Goal: Task Accomplishment & Management: Complete application form

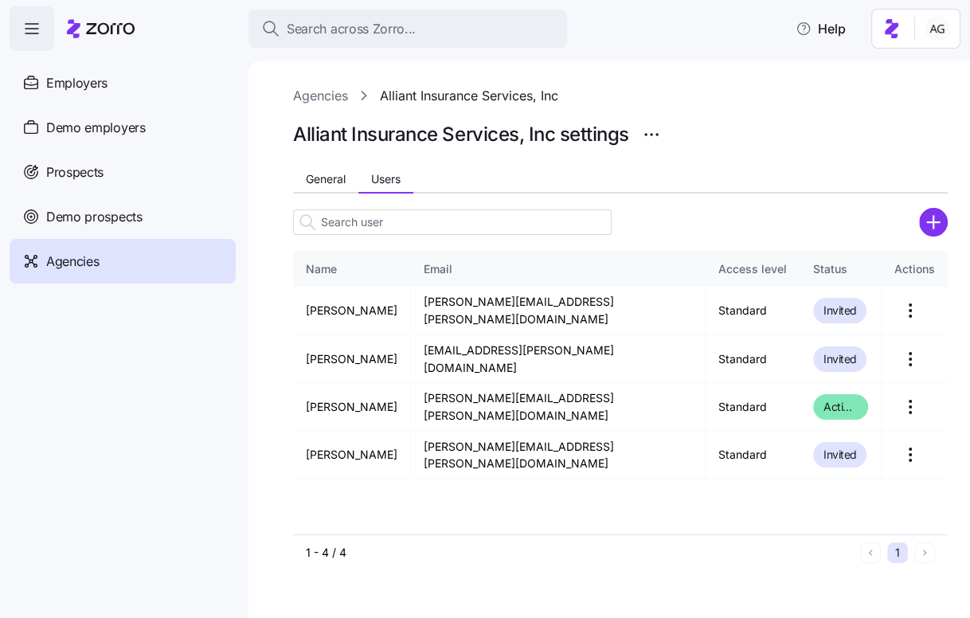
click at [142, 251] on div "Agencies" at bounding box center [123, 261] width 226 height 45
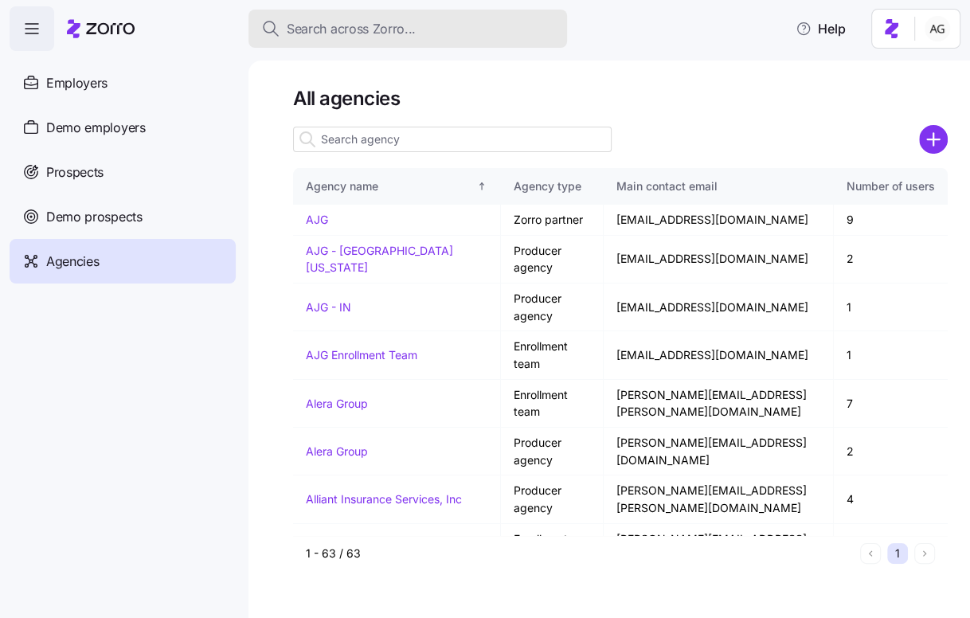
click at [449, 37] on div "Search across Zorro..." at bounding box center [407, 29] width 293 height 20
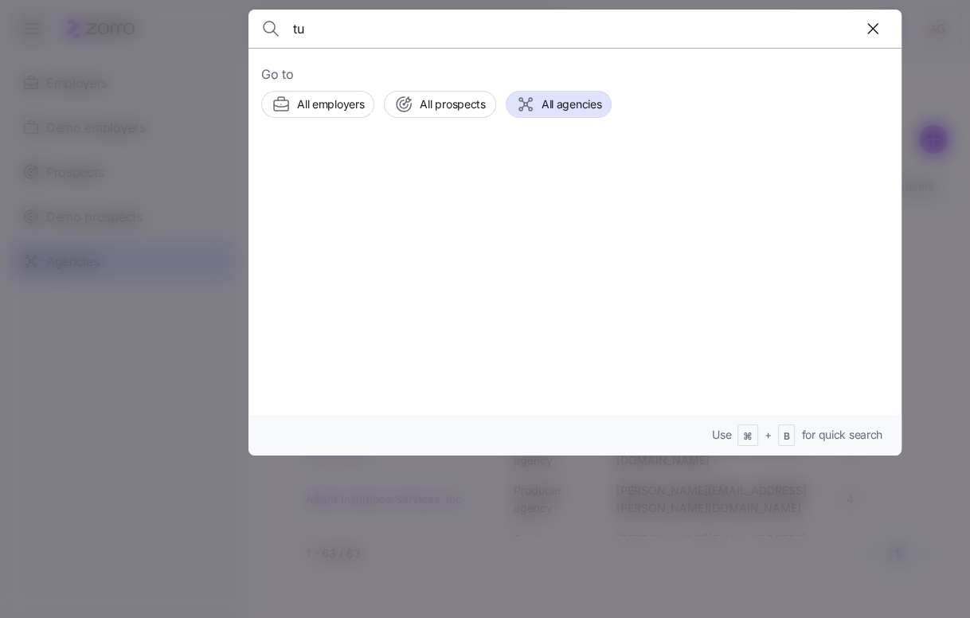
type input "t"
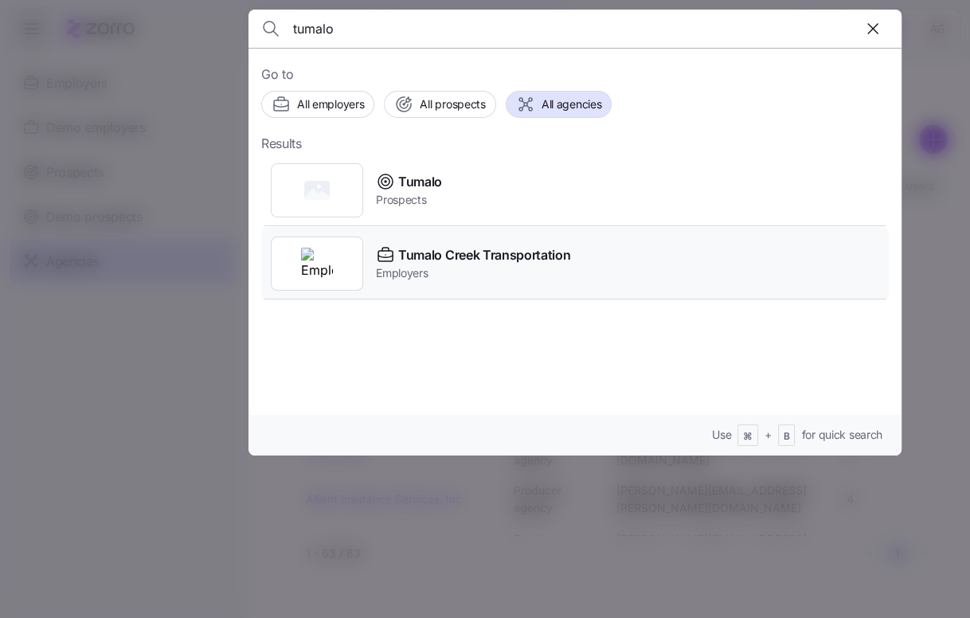
type input "tumalo"
click at [480, 243] on div "Tumalo Creek Transportation Employers" at bounding box center [575, 263] width 628 height 73
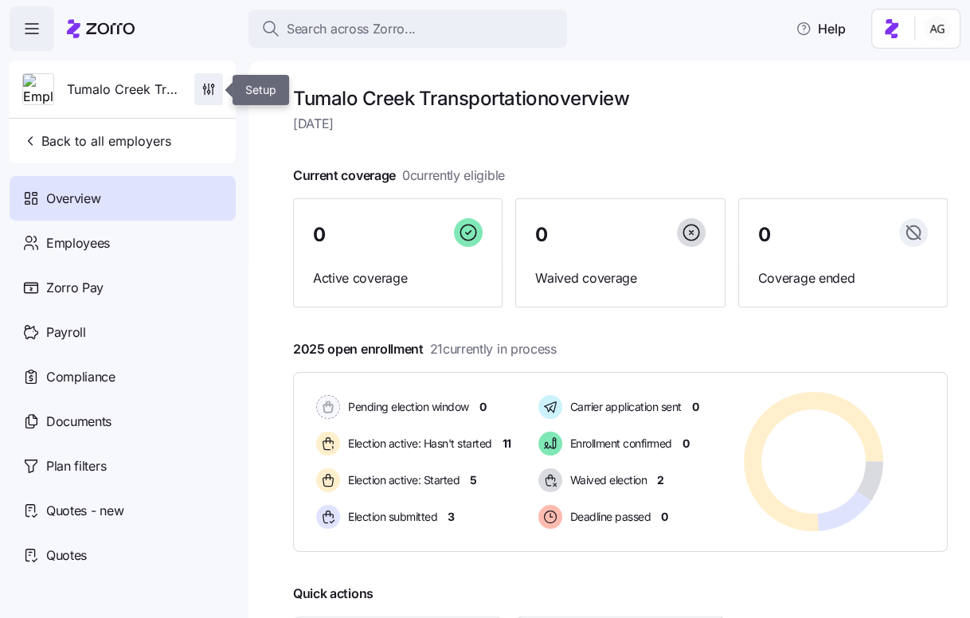
click at [207, 92] on icon "button" at bounding box center [208, 92] width 2 height 2
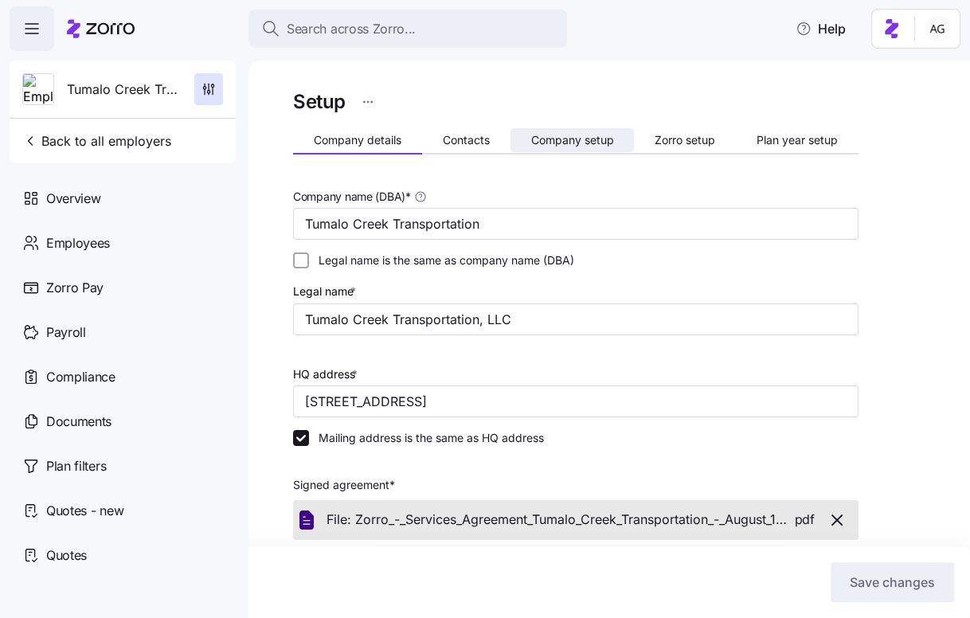
click at [588, 139] on span "Company setup" at bounding box center [572, 140] width 83 height 11
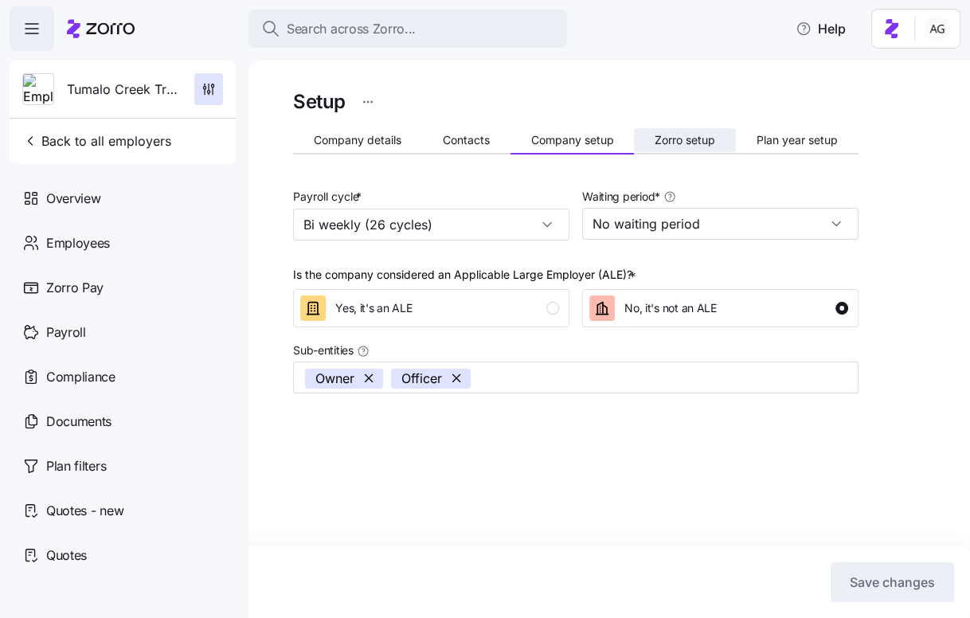
click at [686, 145] on span "Zorro setup" at bounding box center [685, 140] width 61 height 11
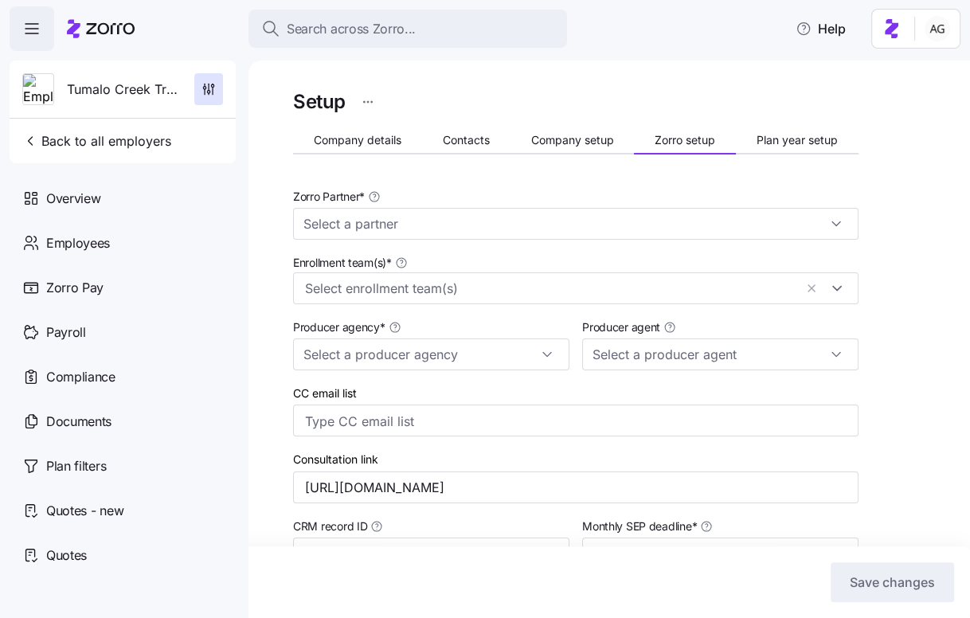
type input "Zorro"
type input "BSB Consultants"
type input "[PERSON_NAME] ([EMAIL_ADDRESS][DOMAIN_NAME])"
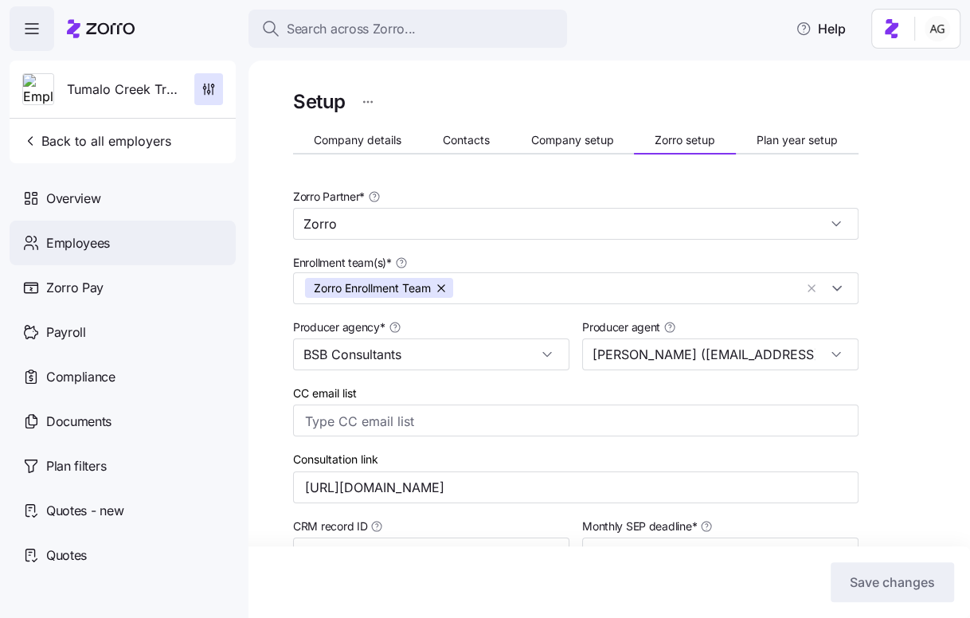
click at [94, 236] on span "Employees" at bounding box center [78, 243] width 64 height 20
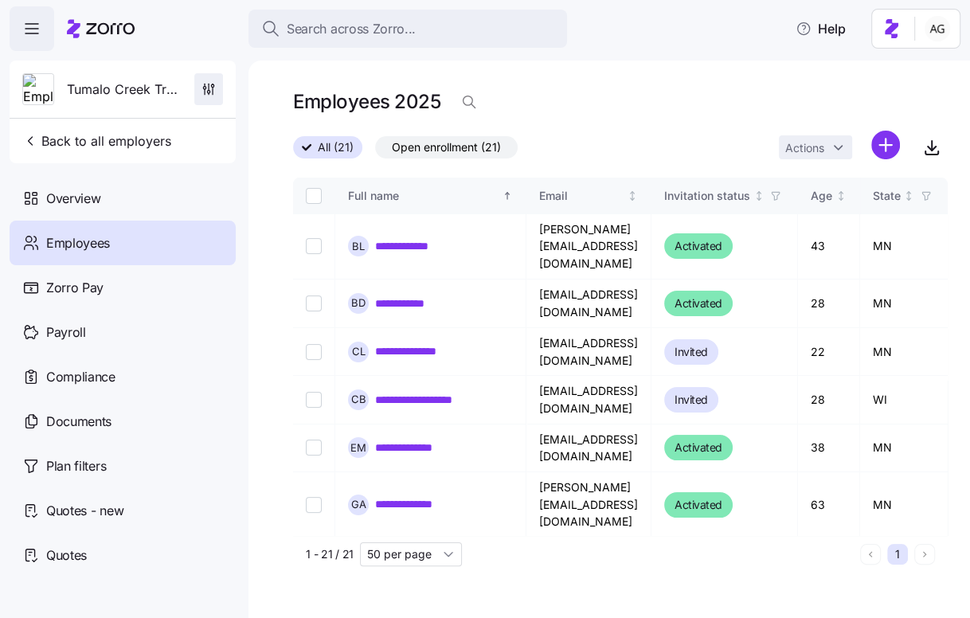
click at [202, 89] on icon "button" at bounding box center [209, 89] width 16 height 16
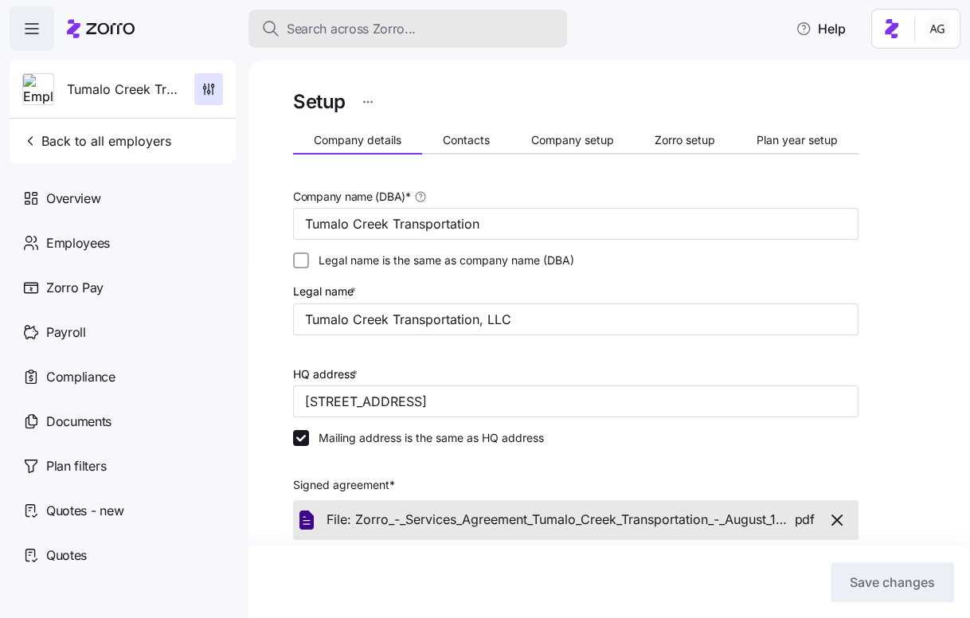
click at [350, 34] on span "Search across Zorro..." at bounding box center [351, 29] width 129 height 20
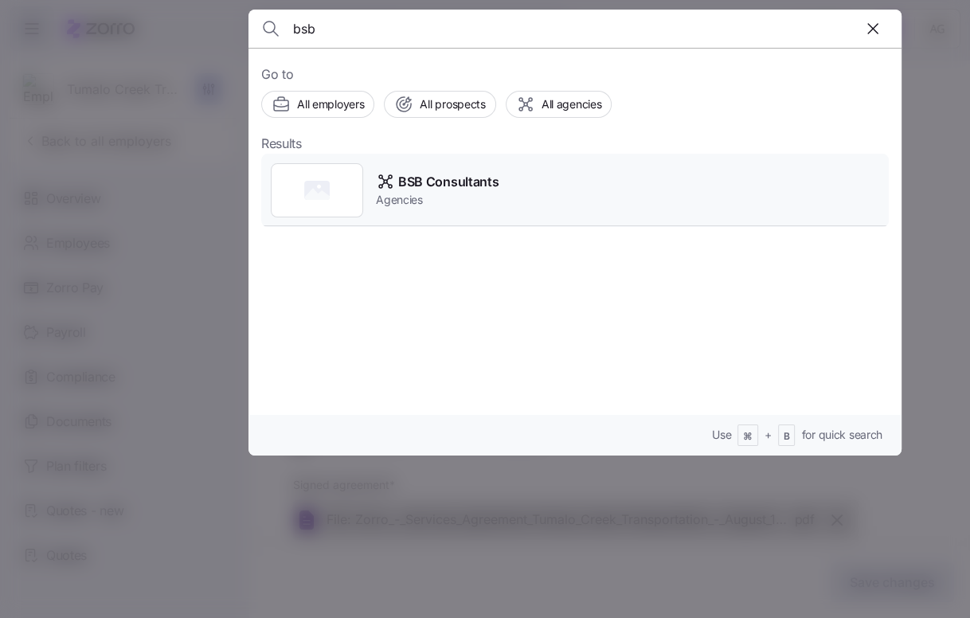
type input "bsb"
click at [421, 174] on span "BSB Consultants" at bounding box center [448, 182] width 100 height 20
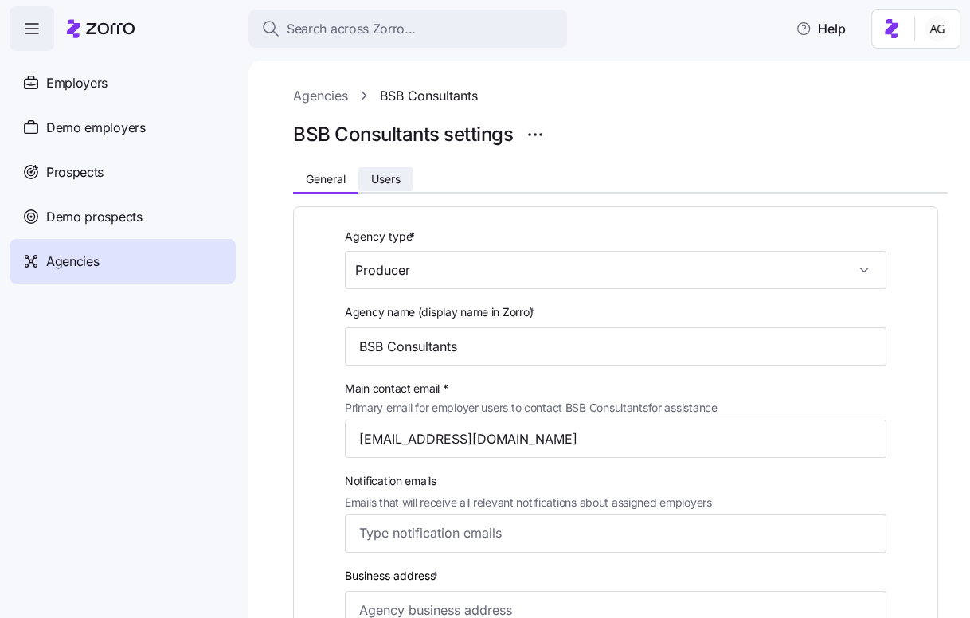
click at [395, 182] on span "Users" at bounding box center [385, 179] width 29 height 11
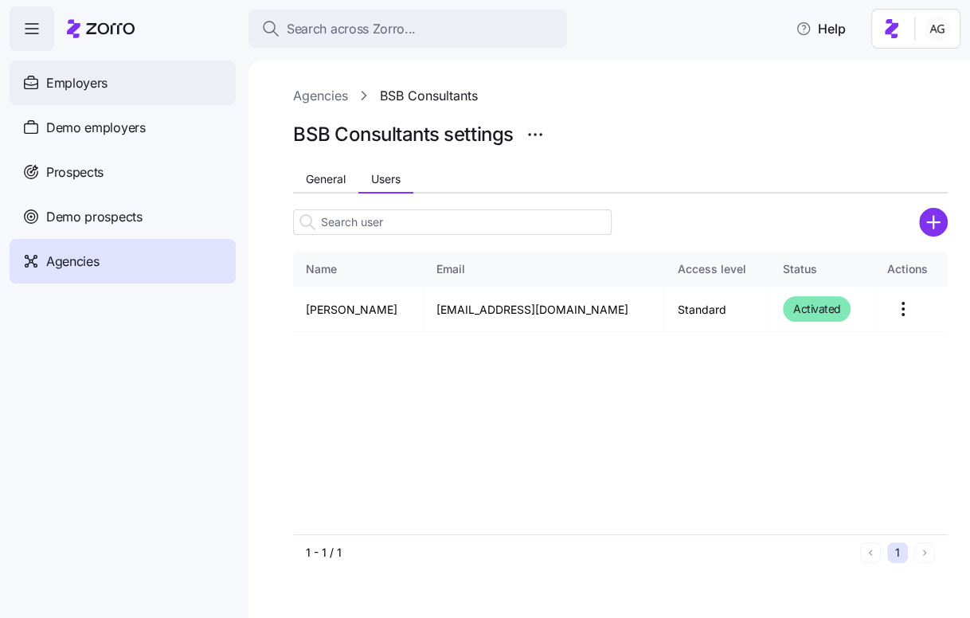
click at [138, 96] on div "Employers" at bounding box center [123, 83] width 226 height 45
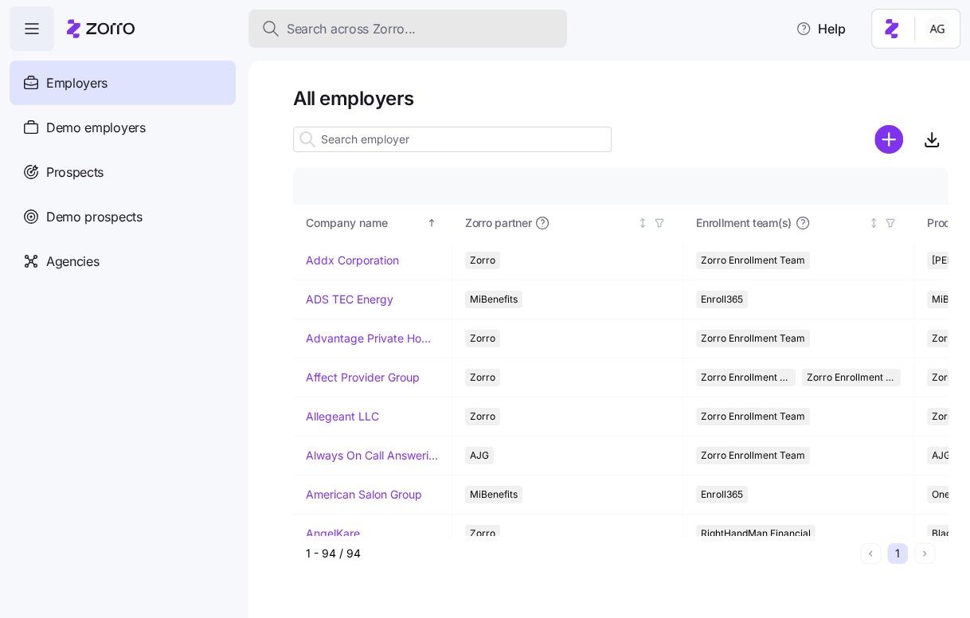
click at [365, 28] on span "Search across Zorro..." at bounding box center [351, 29] width 129 height 20
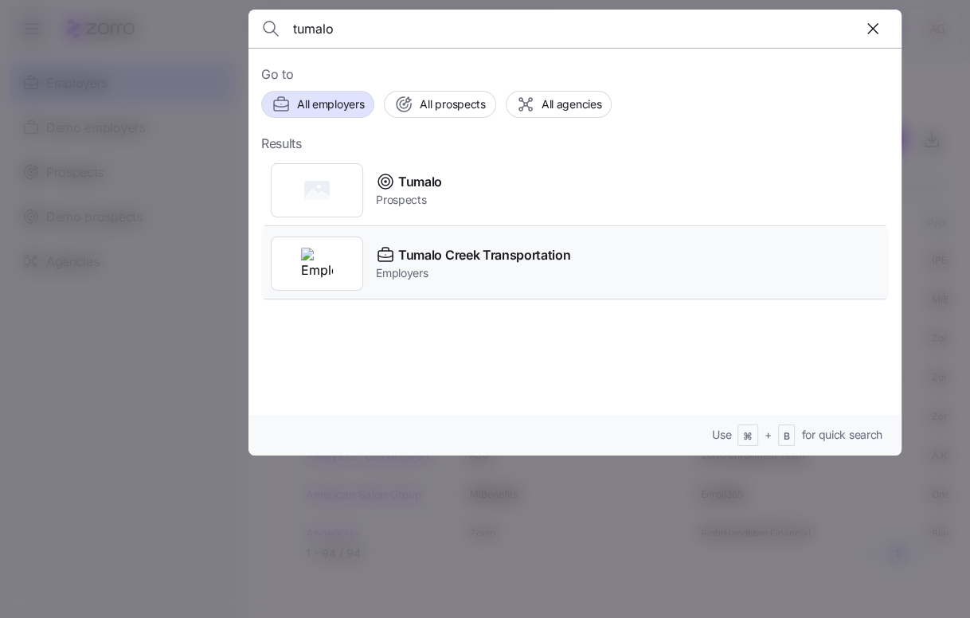
type input "tumalo"
click at [417, 257] on span "Tumalo Creek Transportation" at bounding box center [484, 255] width 172 height 20
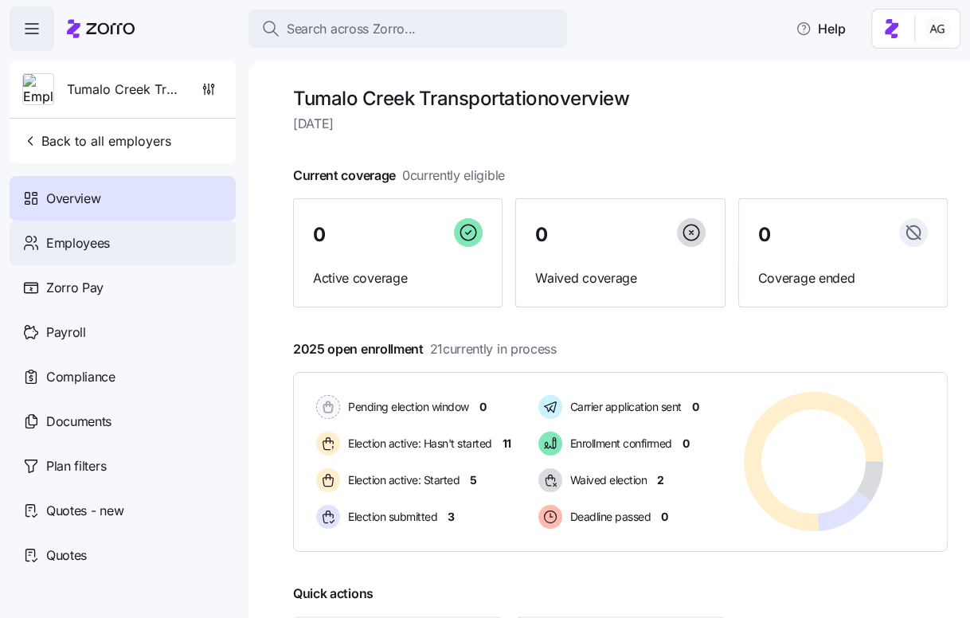
click at [203, 241] on div "Employees" at bounding box center [123, 243] width 226 height 45
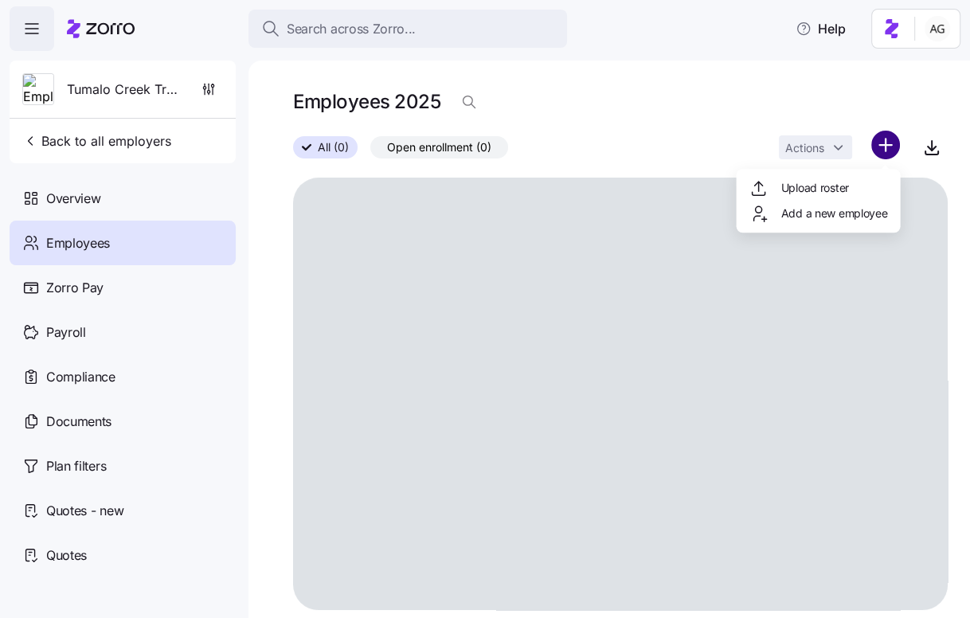
click at [890, 147] on html "Search across Zorro... Help Tumalo Creek Transportation Back to all employers O…" at bounding box center [485, 304] width 970 height 609
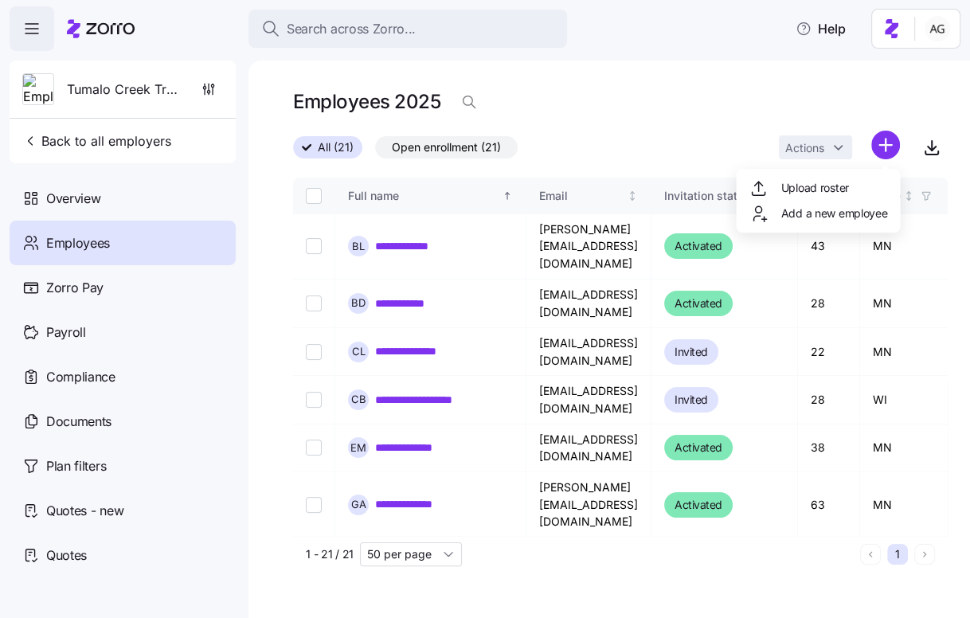
click at [652, 134] on html "**********" at bounding box center [485, 304] width 970 height 609
click at [882, 143] on html "**********" at bounding box center [485, 304] width 970 height 609
click at [845, 209] on span "Add a new employee" at bounding box center [834, 214] width 107 height 16
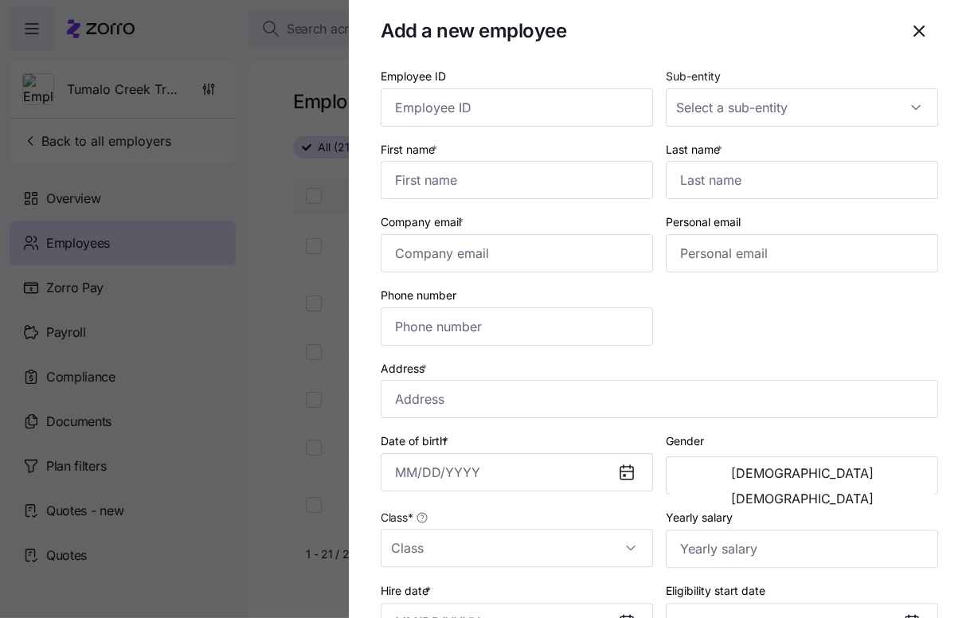
scroll to position [14, 0]
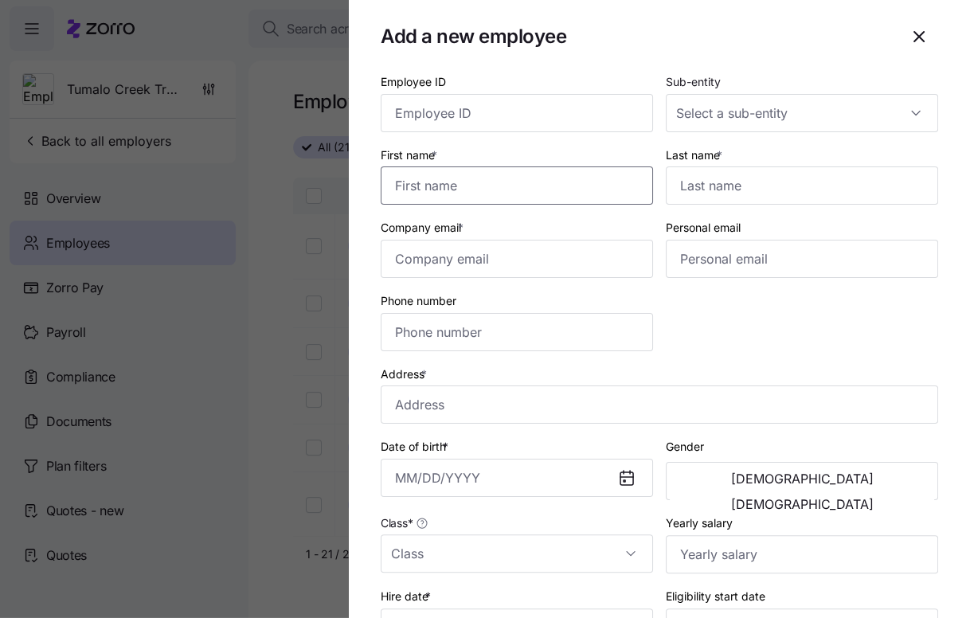
click at [556, 185] on input "First name *" at bounding box center [517, 185] width 272 height 38
type input "Jpe"
click at [565, 254] on input "Company email *" at bounding box center [517, 259] width 272 height 38
paste input "[EMAIL_ADDRESS][DOMAIN_NAME]"
type input "[EMAIL_ADDRESS][DOMAIN_NAME]"
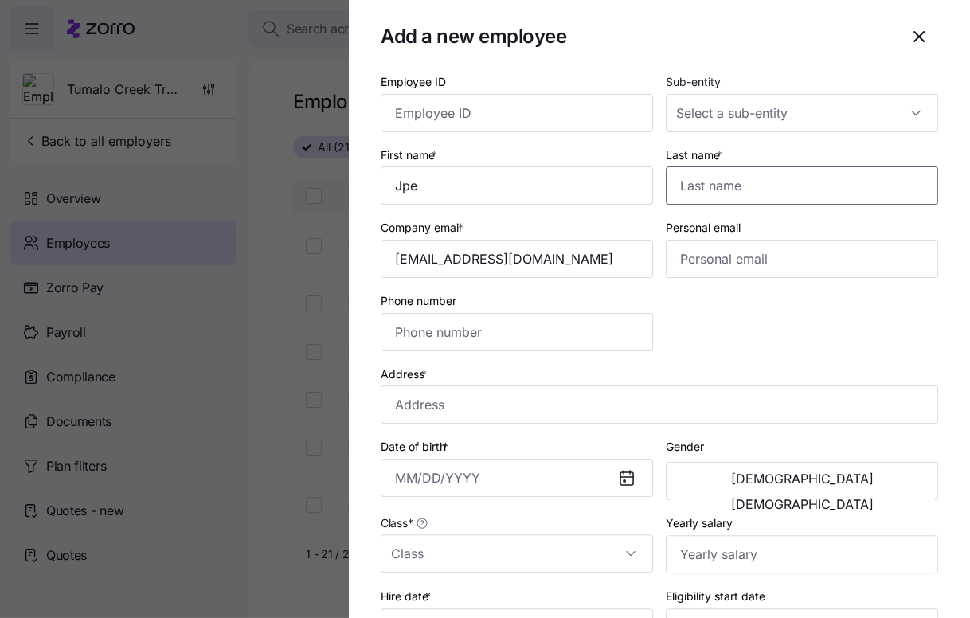
click at [732, 194] on input "Last name *" at bounding box center [802, 185] width 272 height 38
click at [417, 186] on input "Jpe" at bounding box center [517, 185] width 272 height 38
type input "[PERSON_NAME]"
click at [758, 180] on input "Last name *" at bounding box center [802, 185] width 272 height 38
type input "[PERSON_NAME]"
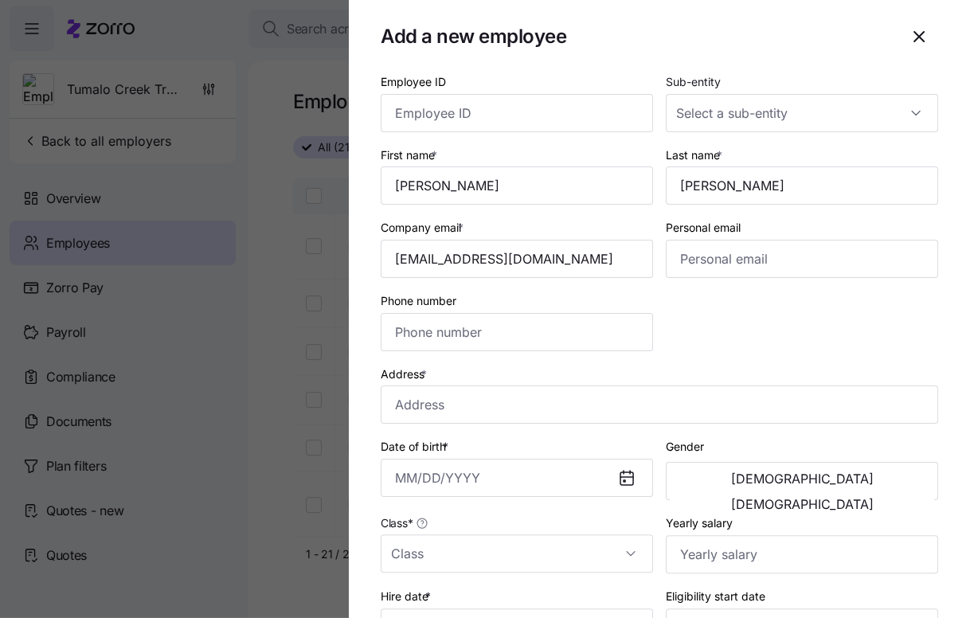
click at [678, 289] on div "Employee ID Sub-entity First name * [PERSON_NAME] Last name * [PERSON_NAME] Com…" at bounding box center [659, 432] width 570 height 735
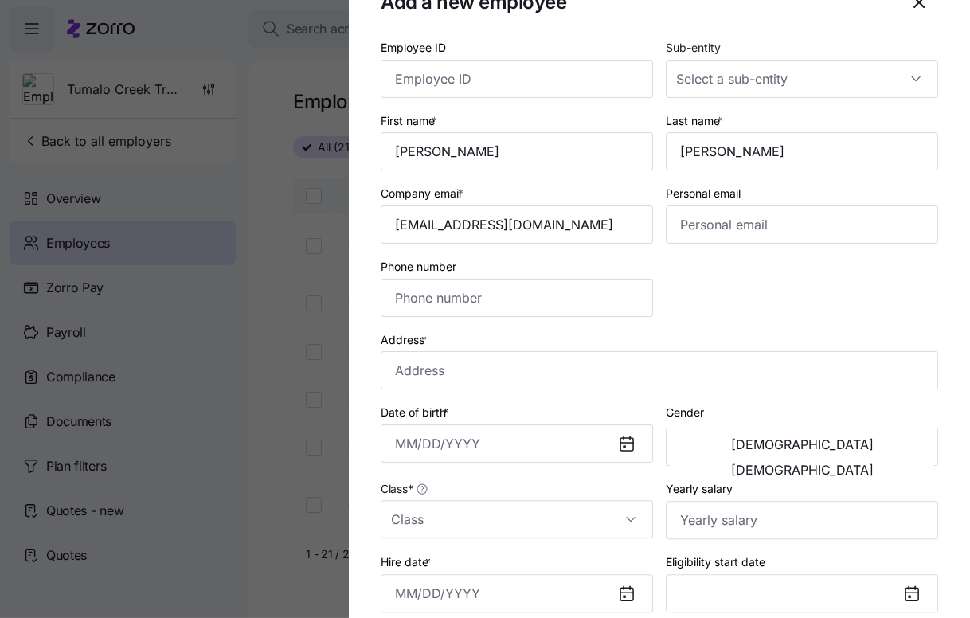
scroll to position [49, 0]
click at [601, 293] on input "Phone number" at bounding box center [517, 297] width 272 height 38
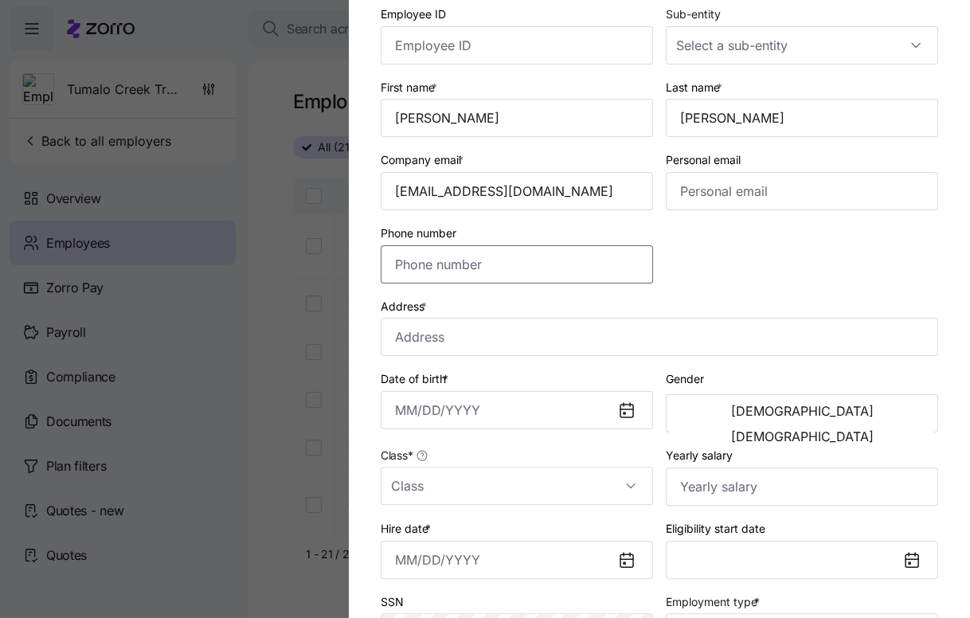
scroll to position [83, 0]
click at [527, 339] on input "Address *" at bounding box center [660, 336] width 558 height 38
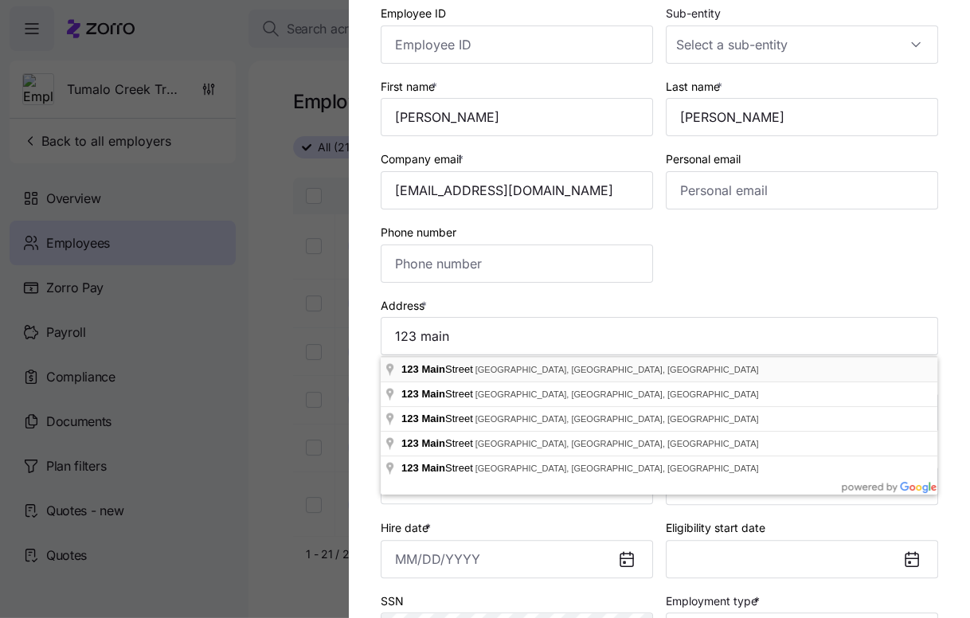
type input "[STREET_ADDRESS]"
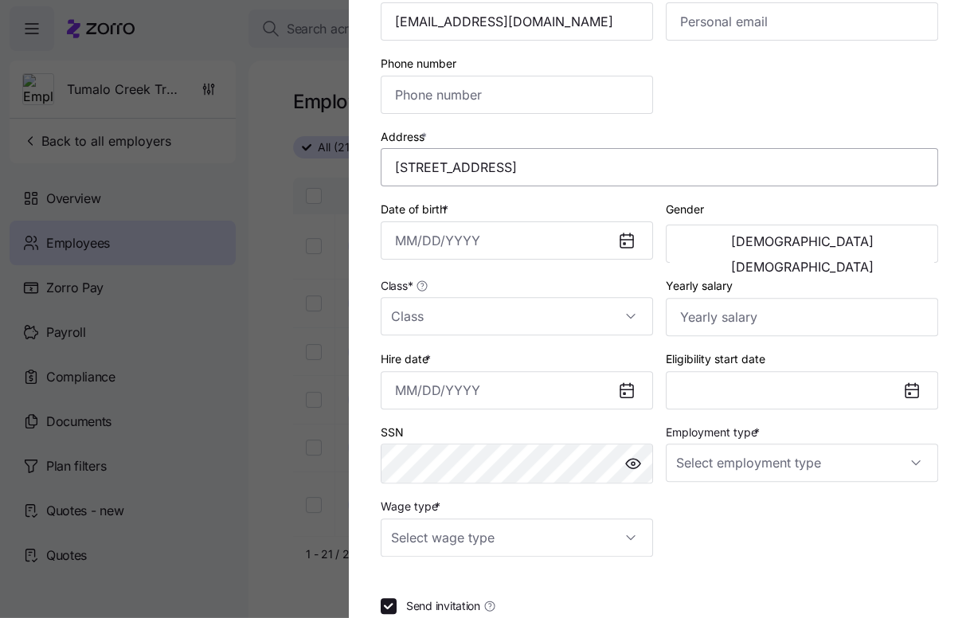
scroll to position [260, 0]
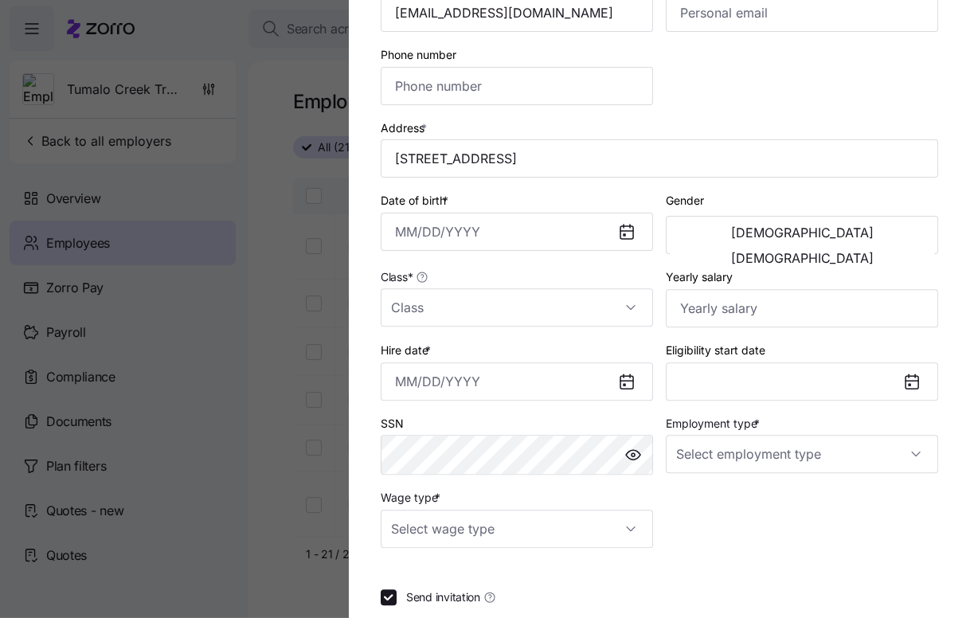
click at [264, 245] on div at bounding box center [485, 309] width 970 height 618
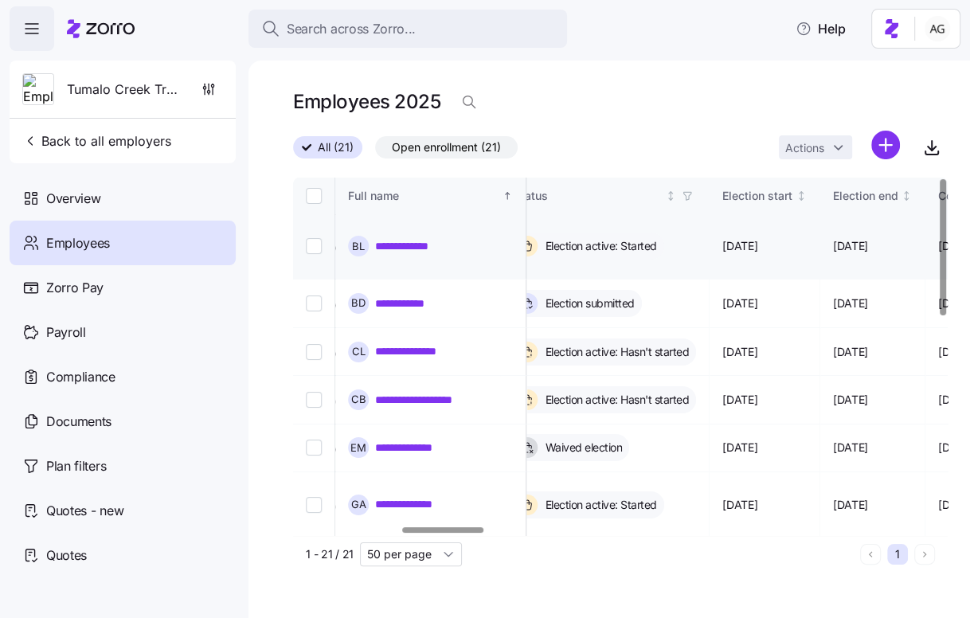
scroll to position [0, 866]
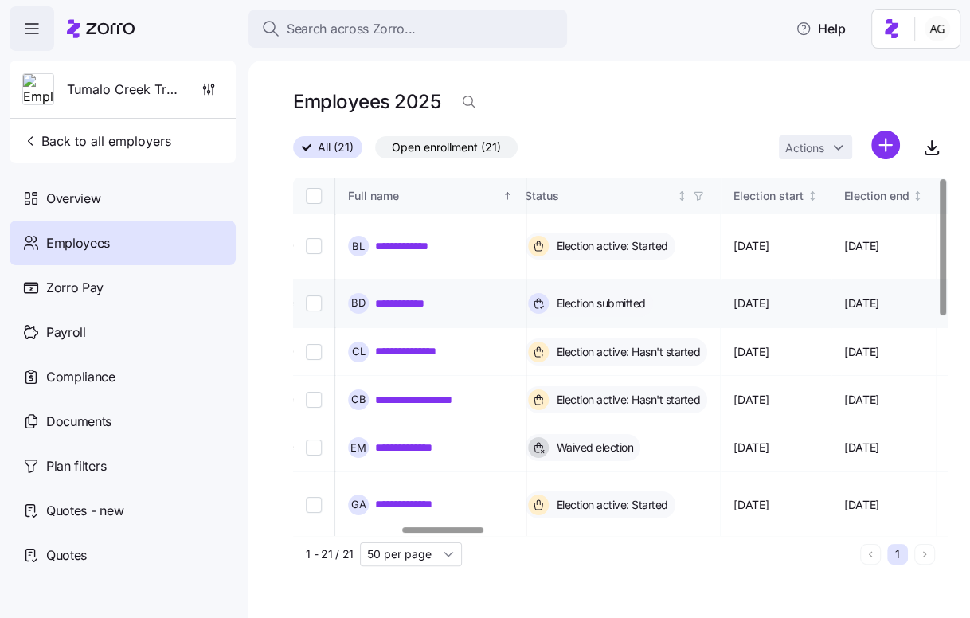
click at [416, 296] on link "**********" at bounding box center [405, 304] width 61 height 16
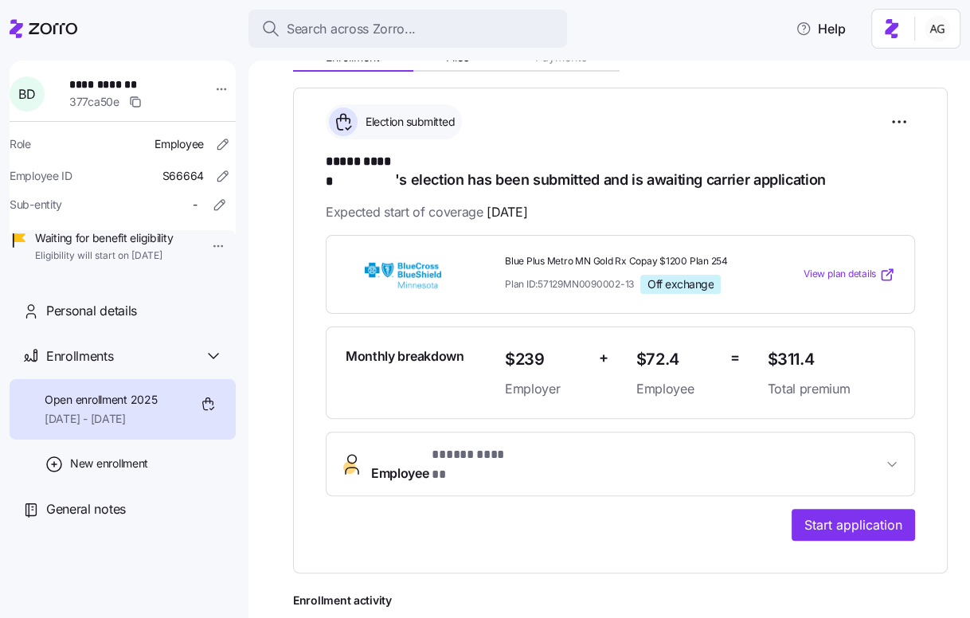
scroll to position [289, 0]
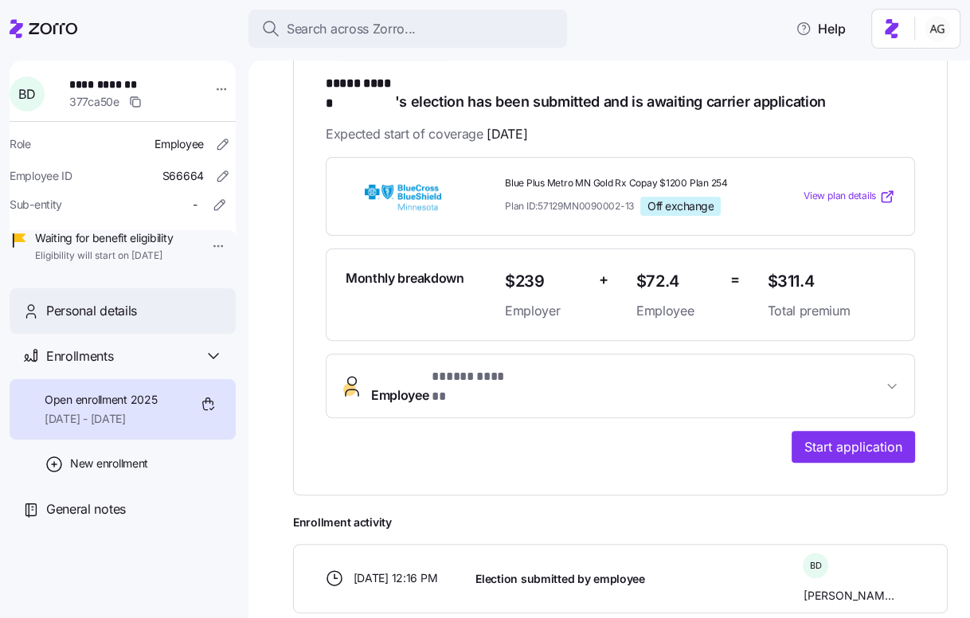
click at [124, 334] on div "Personal details" at bounding box center [123, 310] width 226 height 45
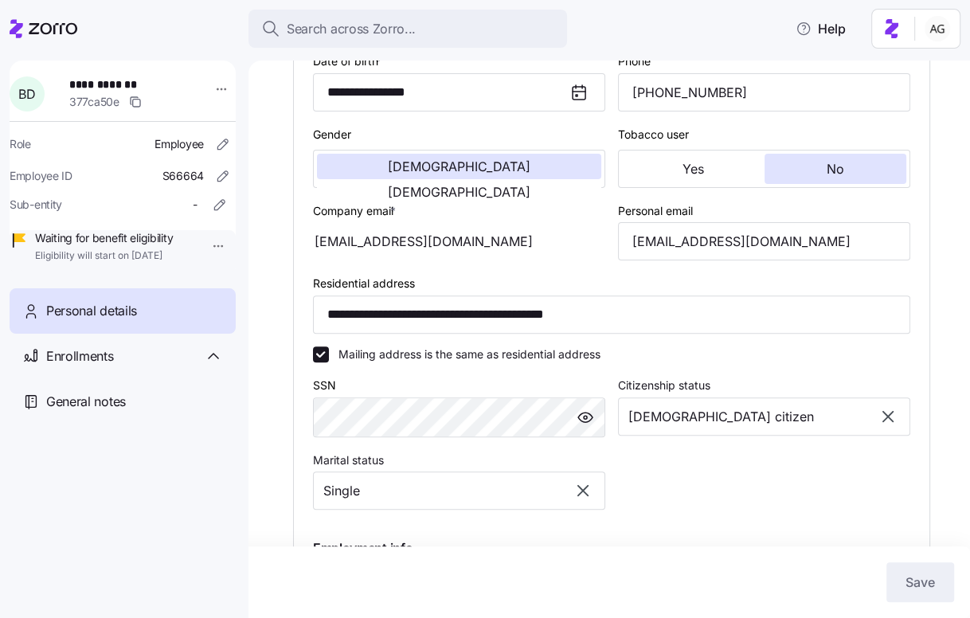
scroll to position [333, 0]
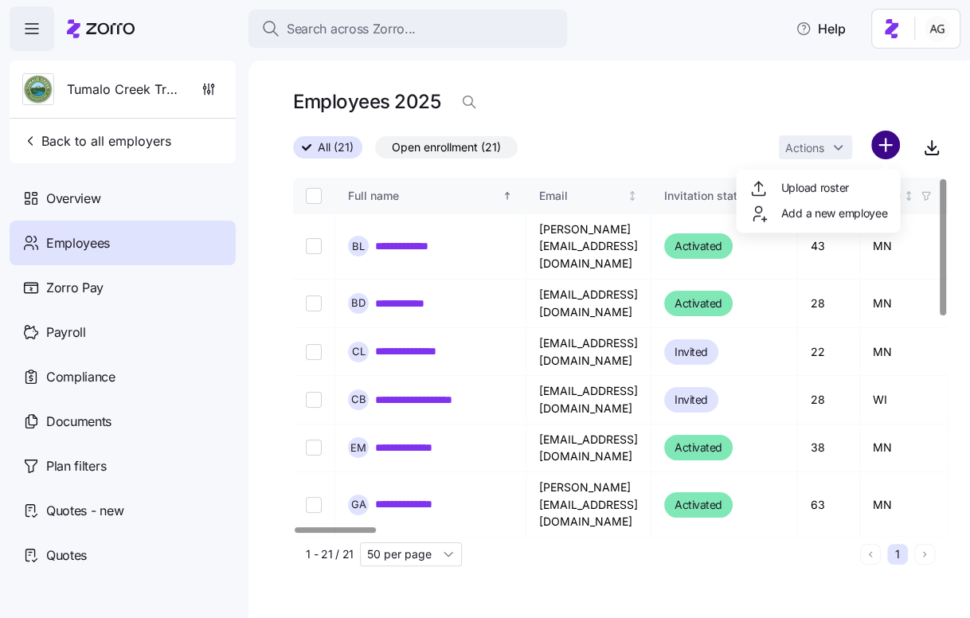
click at [895, 139] on html "**********" at bounding box center [485, 304] width 970 height 609
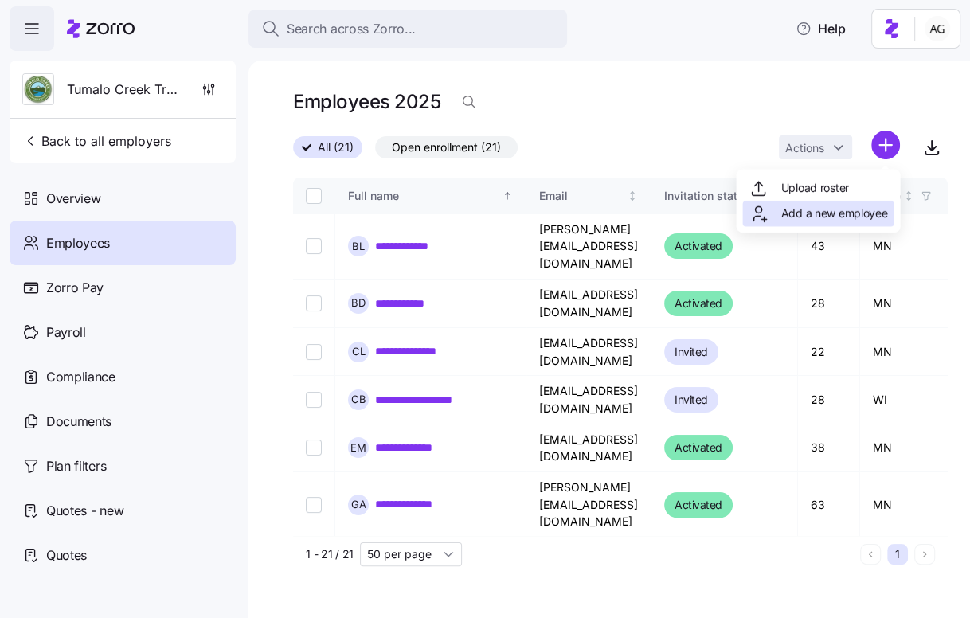
click at [804, 211] on span "Add a new employee" at bounding box center [834, 214] width 107 height 16
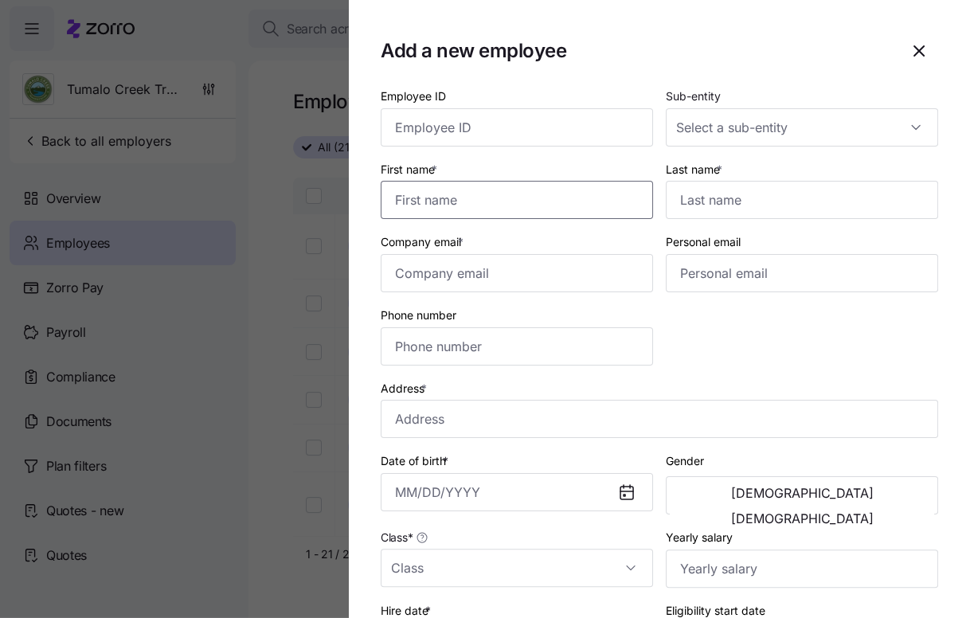
click at [491, 200] on input "First name *" at bounding box center [517, 200] width 272 height 38
type input "[PERSON_NAME]"
paste input "[EMAIL_ADDRESS][DOMAIN_NAME]"
type input "[EMAIL_ADDRESS][DOMAIN_NAME]"
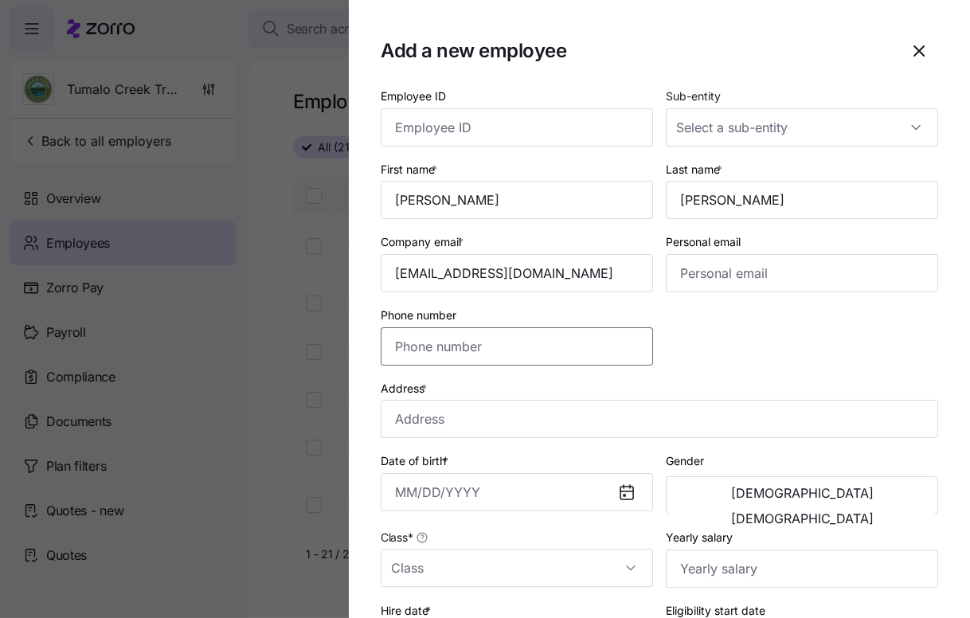
click at [546, 345] on input "Phone number" at bounding box center [517, 346] width 272 height 38
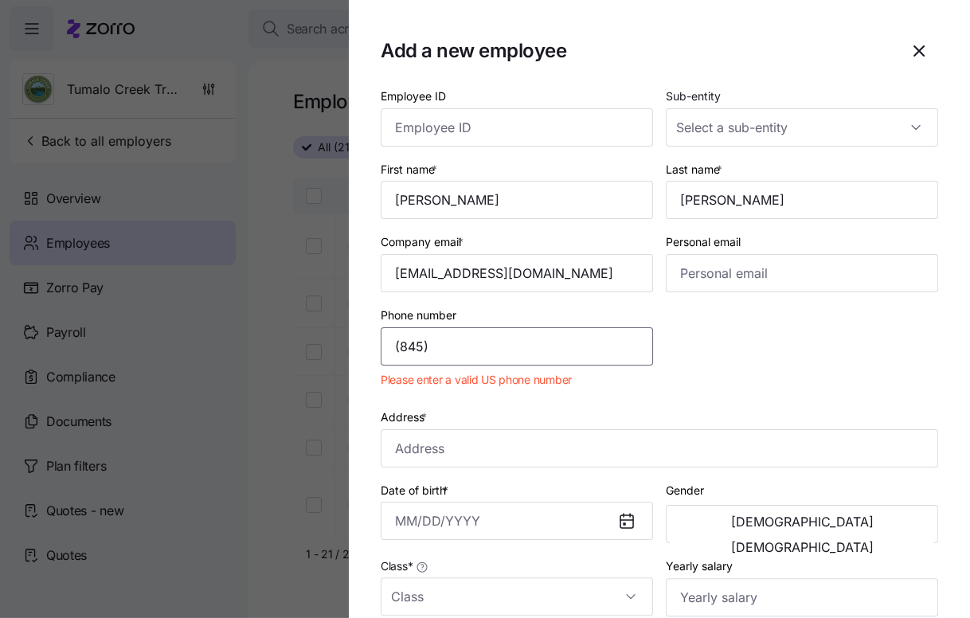
type input "(845)"
drag, startPoint x: 488, startPoint y: 346, endPoint x: 364, endPoint y: 348, distance: 124.3
click at [364, 348] on section "Add a new employee Employee ID Sub-entity First name * [PERSON_NAME] Last name …" at bounding box center [659, 309] width 621 height 618
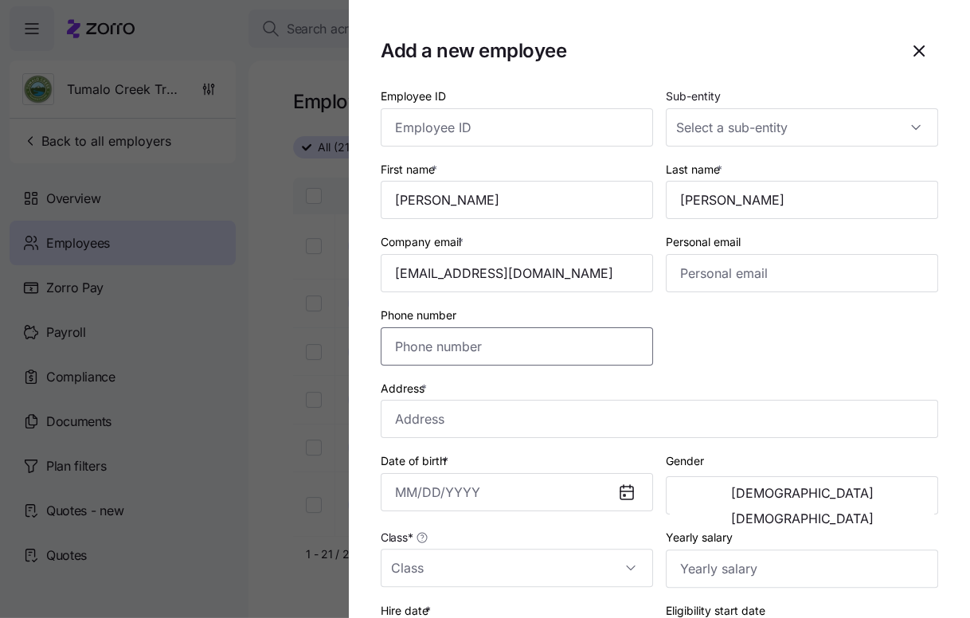
paste input "[PHONE_NUMBER]"
type input "[PHONE_NUMBER]"
click at [504, 414] on input "Address *" at bounding box center [660, 419] width 558 height 38
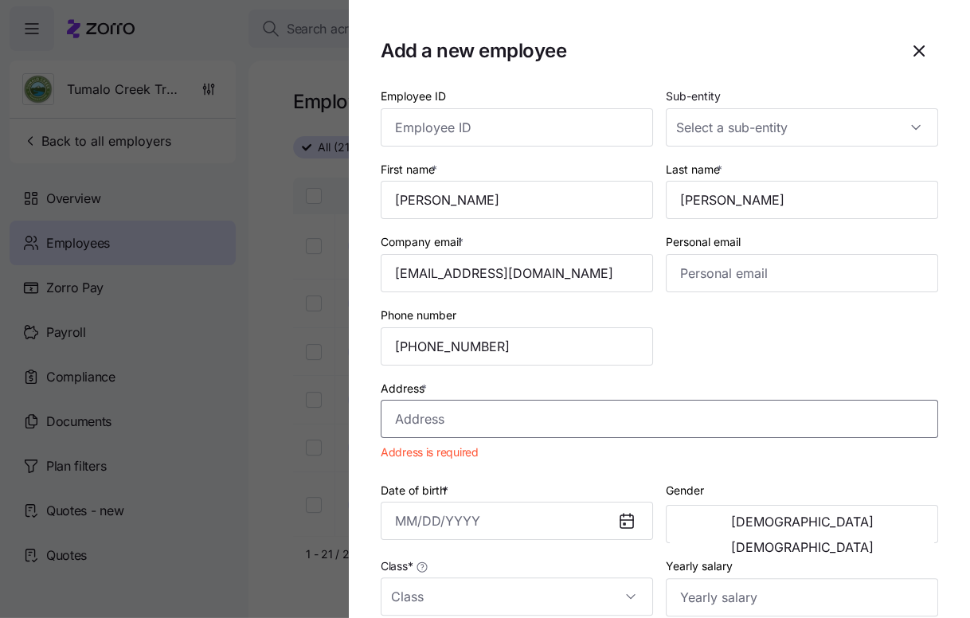
paste input "[STREET_ADDRESS]"
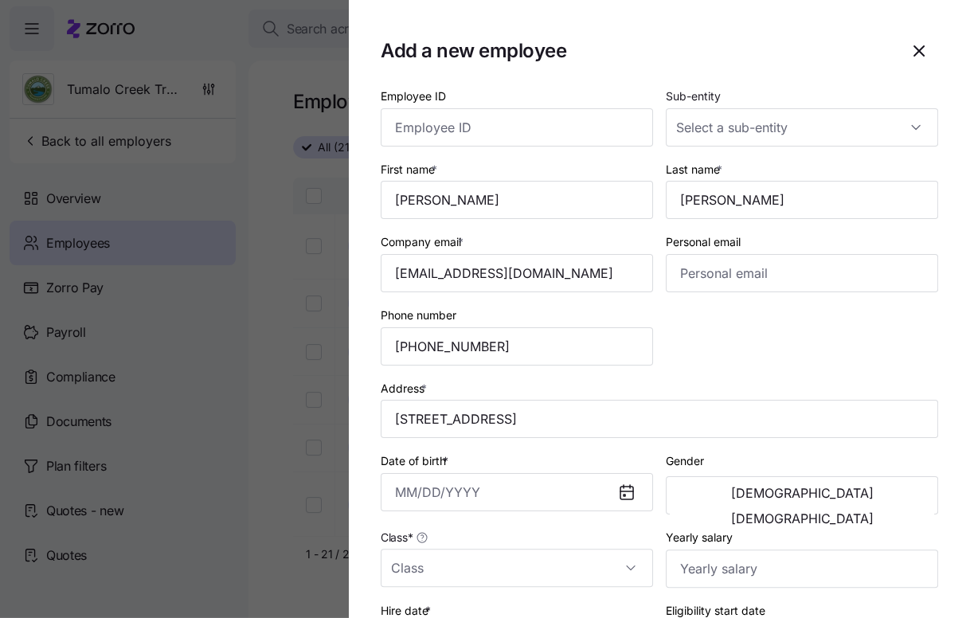
type input "[STREET_ADDRESS]"
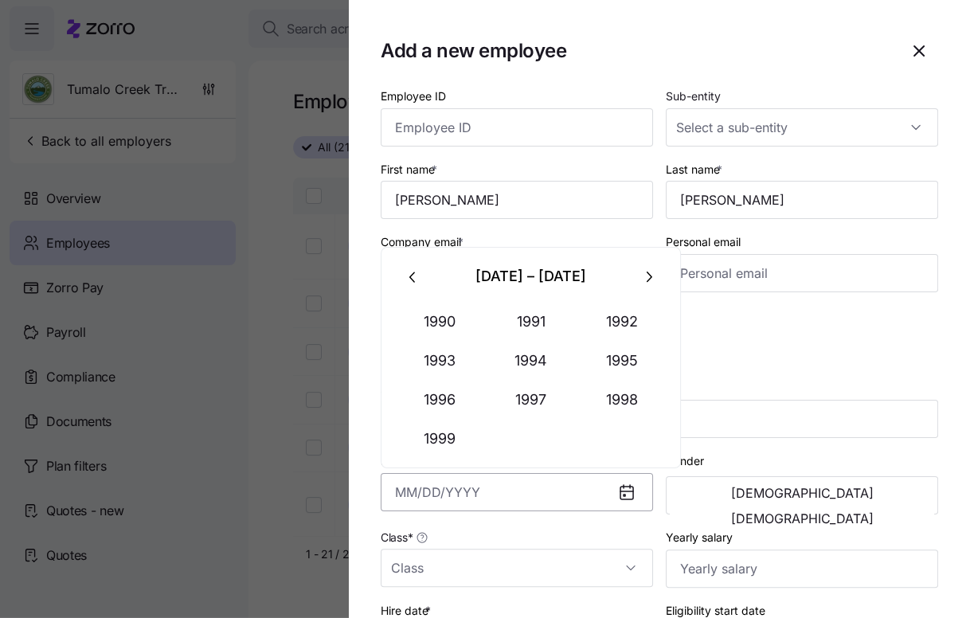
click at [436, 491] on input "Date of birth *" at bounding box center [517, 492] width 272 height 38
click at [430, 396] on button "1996" at bounding box center [439, 400] width 91 height 38
click at [440, 324] on button "Jan" at bounding box center [439, 322] width 91 height 38
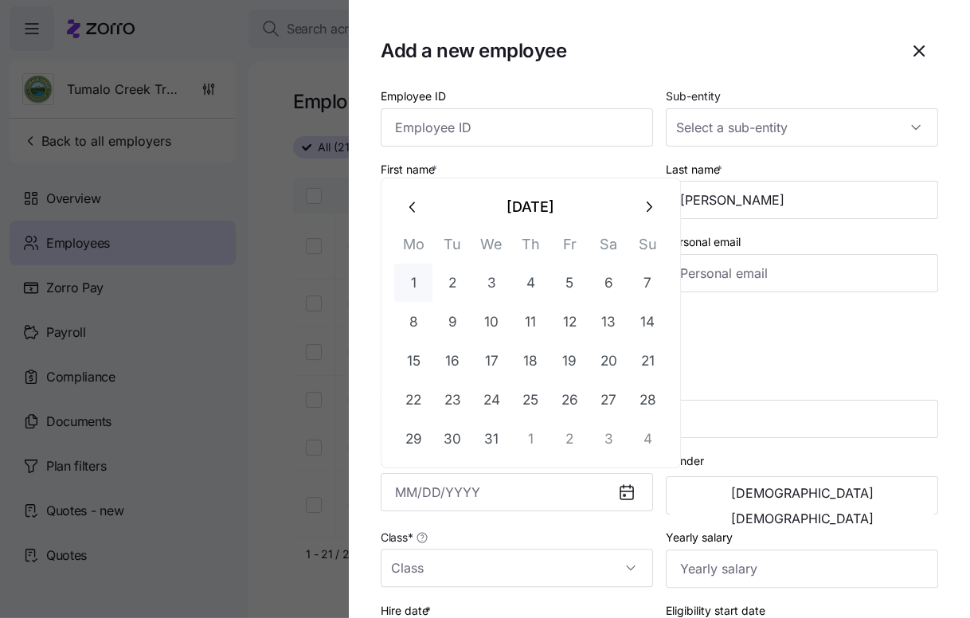
click at [410, 276] on button "1" at bounding box center [413, 283] width 38 height 38
type input "[DATE]"
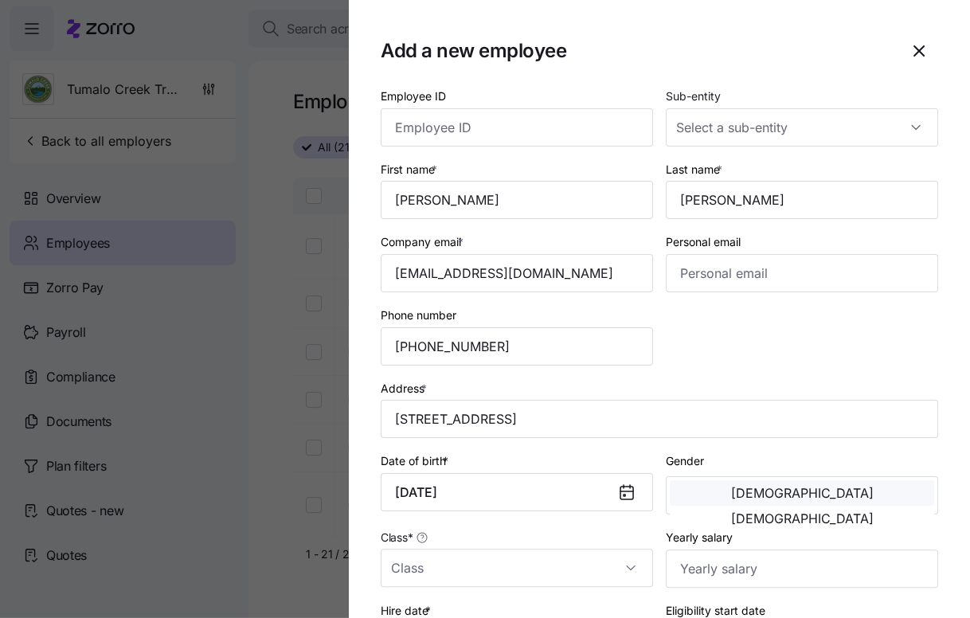
click at [734, 499] on span "[DEMOGRAPHIC_DATA]" at bounding box center [802, 493] width 143 height 13
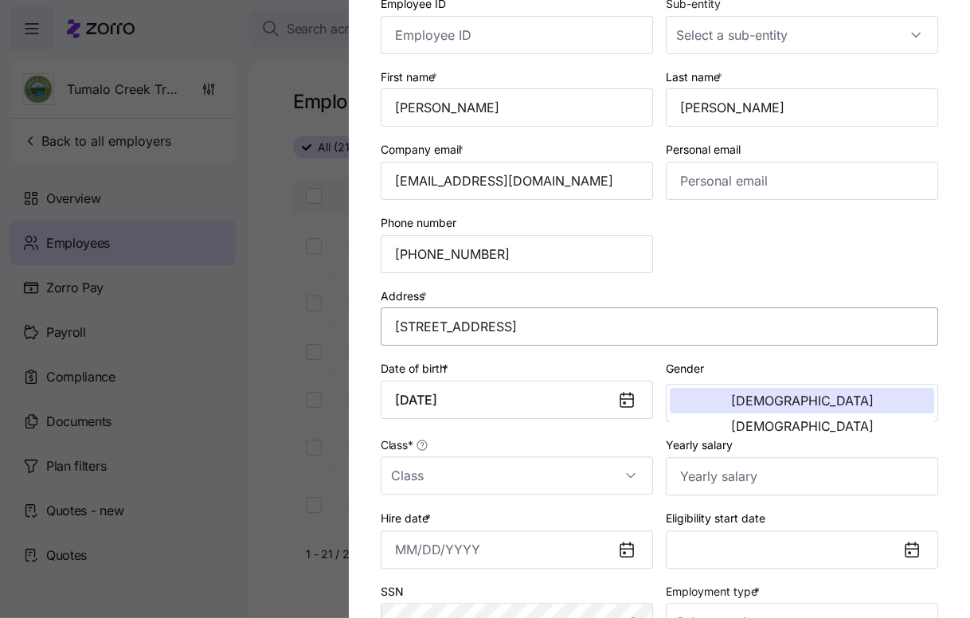
scroll to position [99, 0]
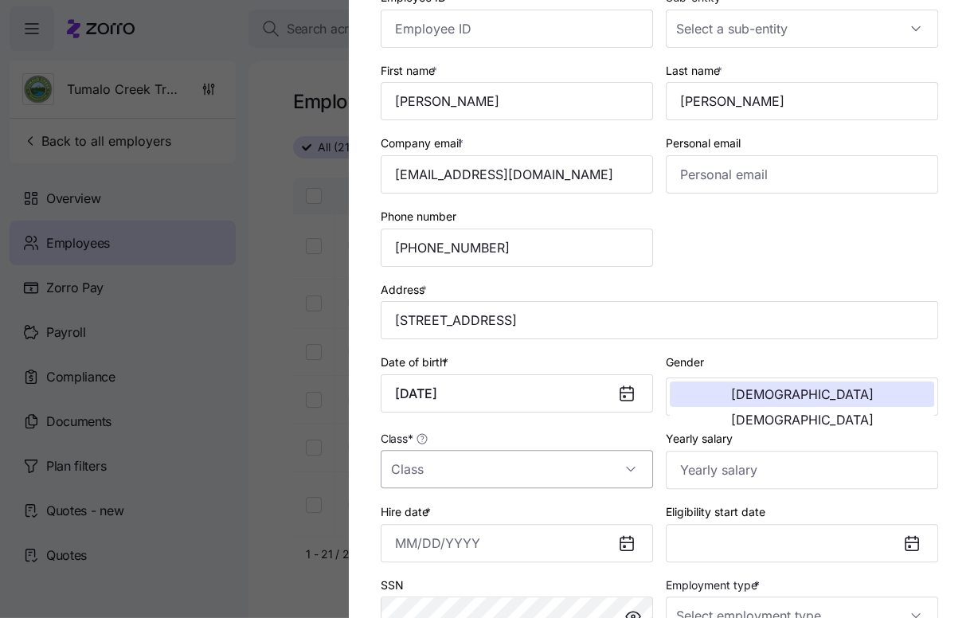
click at [561, 469] on input "Class *" at bounding box center [517, 469] width 272 height 38
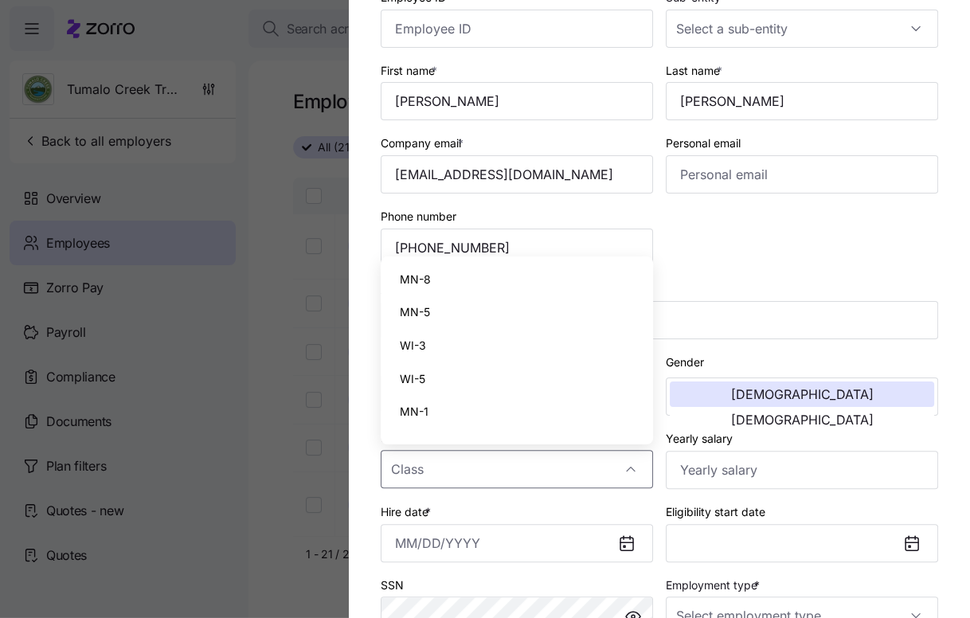
click at [515, 420] on div "MN-1" at bounding box center [517, 411] width 260 height 33
type input "MN-1"
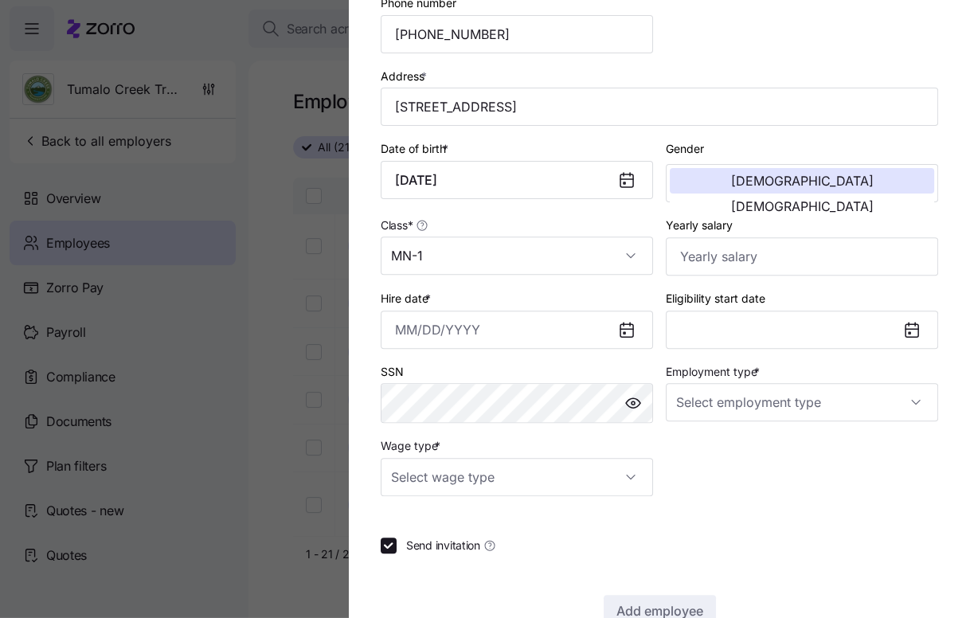
scroll to position [315, 0]
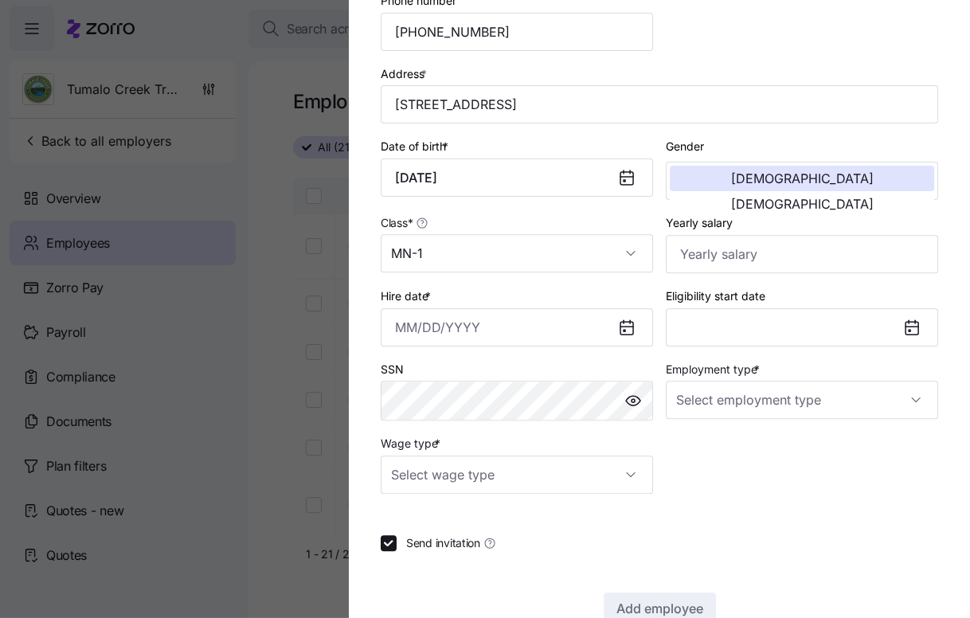
click at [629, 327] on icon at bounding box center [627, 327] width 13 height 0
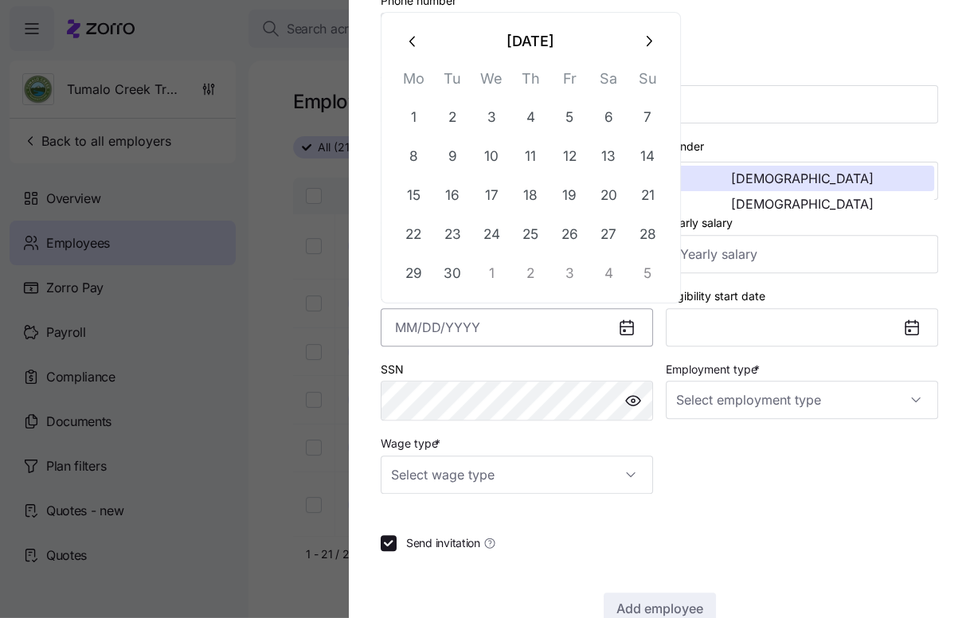
click at [554, 334] on input "Hire date *" at bounding box center [517, 327] width 272 height 38
click at [421, 111] on button "1" at bounding box center [413, 117] width 38 height 38
type input "[DATE]"
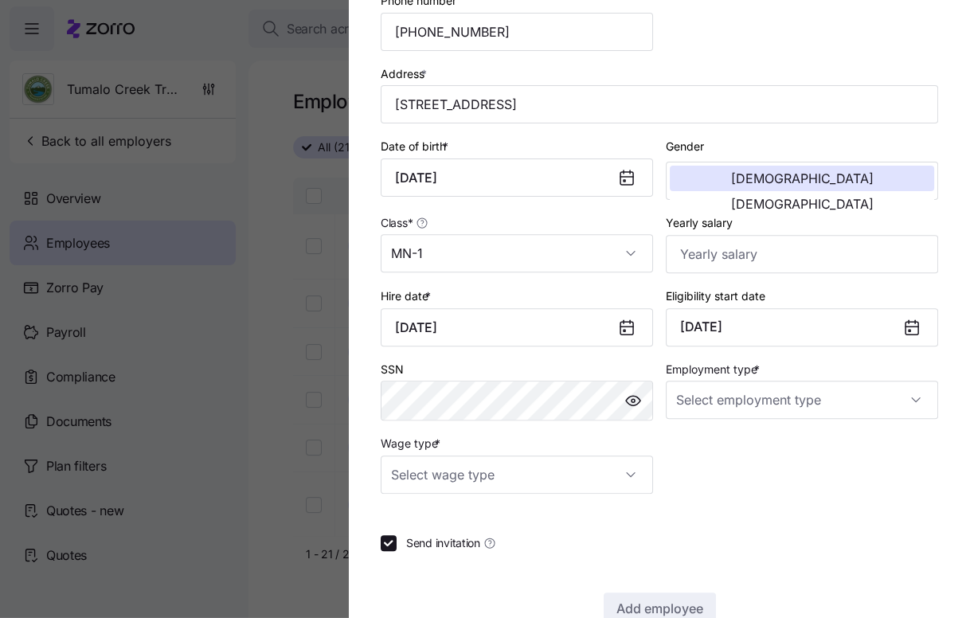
scroll to position [354, 0]
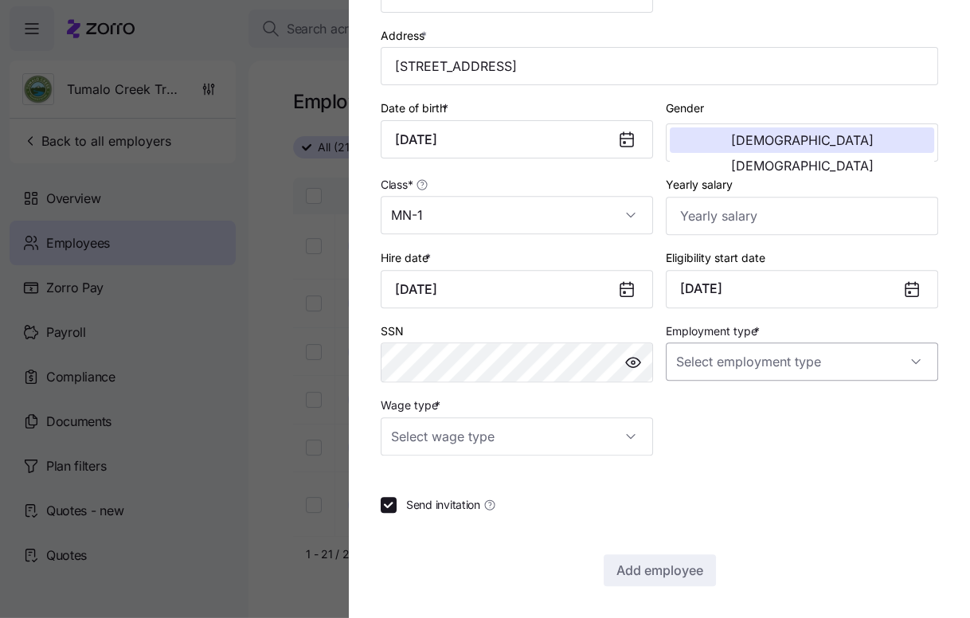
click at [736, 366] on input "Employment type *" at bounding box center [802, 362] width 272 height 38
click at [724, 405] on span "Full Time" at bounding box center [708, 411] width 46 height 18
click at [713, 373] on input "Full Time" at bounding box center [802, 362] width 272 height 38
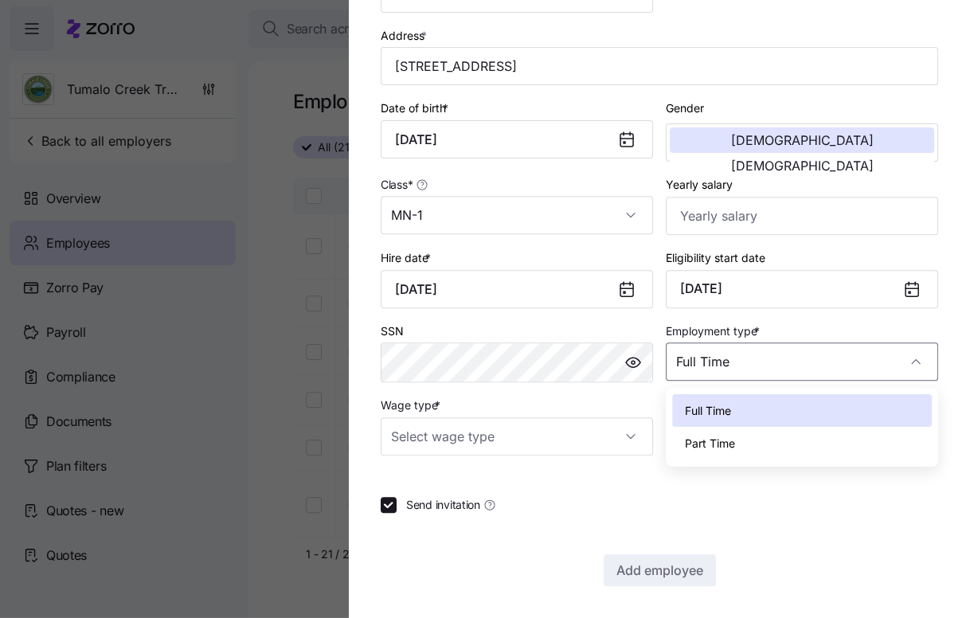
click at [711, 439] on span "Part Time" at bounding box center [710, 444] width 50 height 18
type input "Part Time"
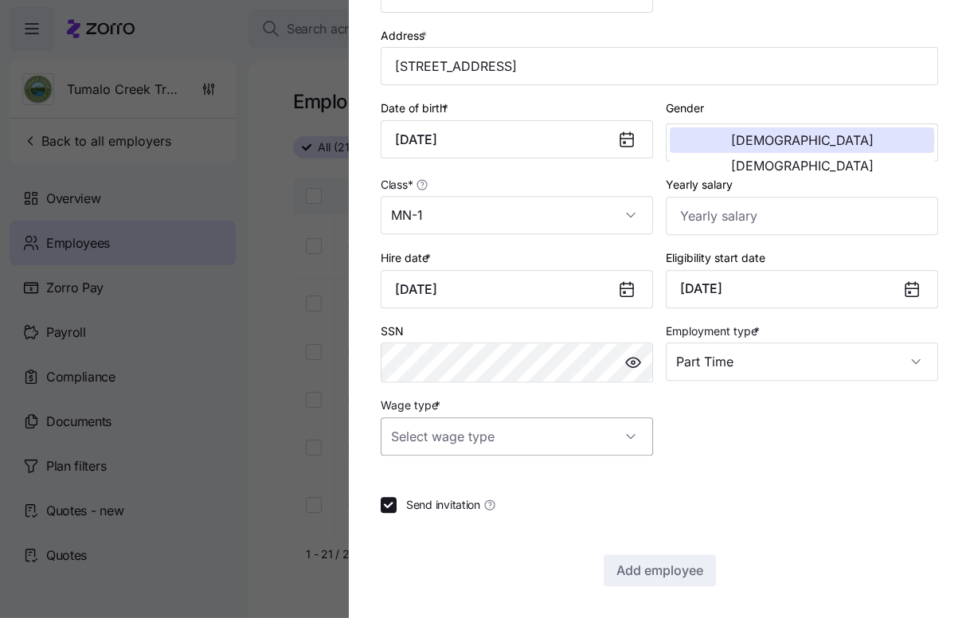
click at [556, 427] on input "Wage type *" at bounding box center [517, 436] width 272 height 38
click at [531, 480] on div "Salary" at bounding box center [517, 485] width 260 height 33
type input "Salary"
click at [617, 562] on span "Add employee" at bounding box center [660, 570] width 87 height 19
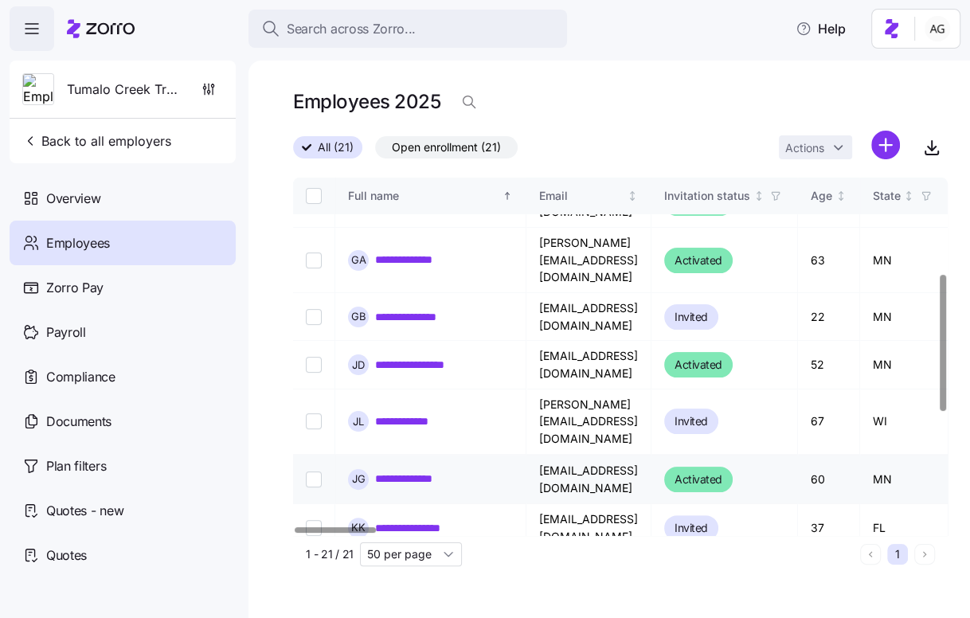
scroll to position [241, 0]
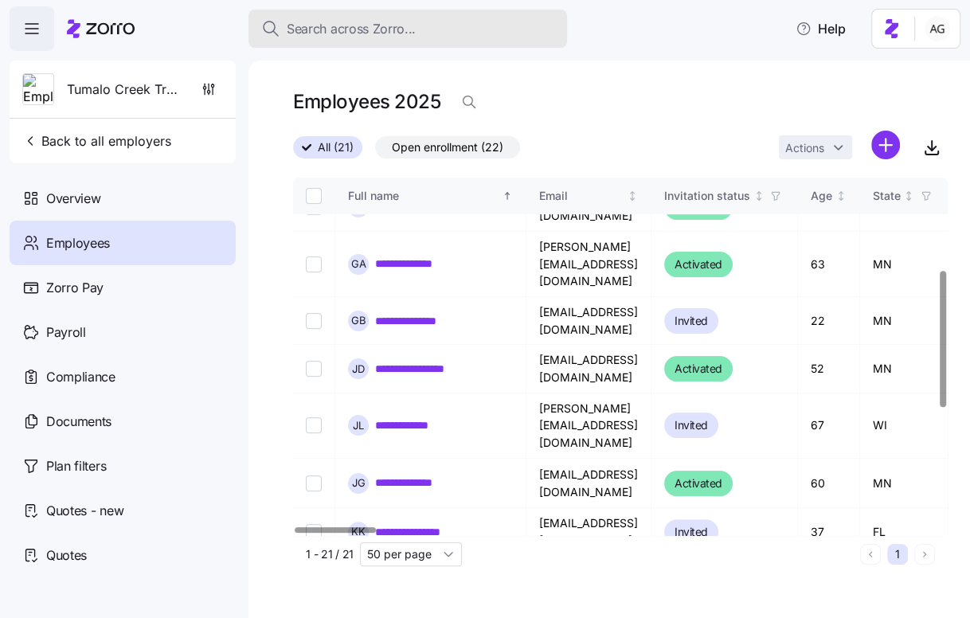
click at [411, 27] on span "Search across Zorro..." at bounding box center [351, 29] width 129 height 20
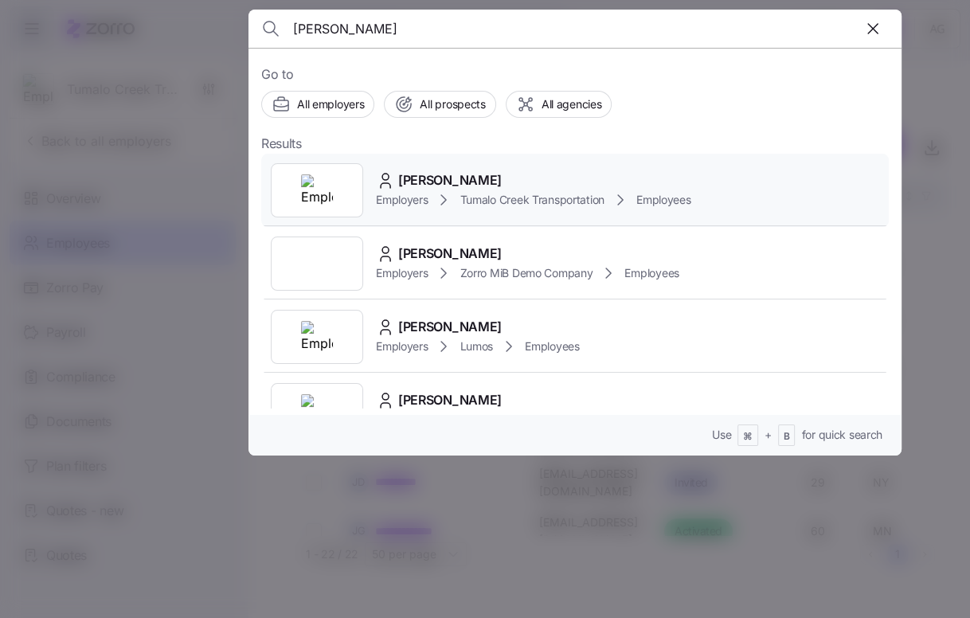
type input "[PERSON_NAME]"
click at [405, 180] on span "[PERSON_NAME]" at bounding box center [450, 180] width 104 height 20
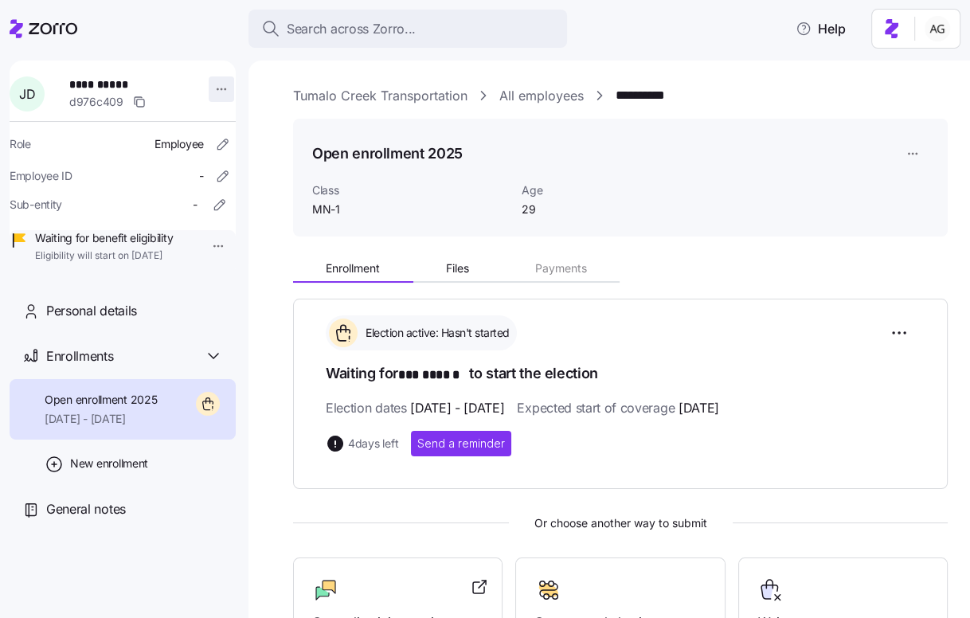
click at [208, 92] on html "**********" at bounding box center [485, 304] width 970 height 609
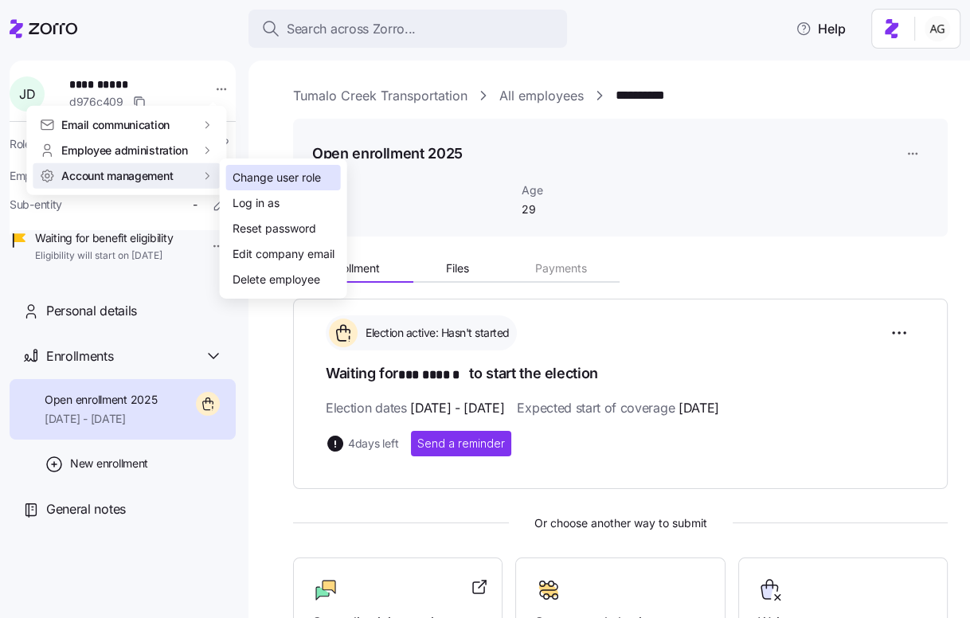
click at [245, 178] on div "Change user role" at bounding box center [277, 178] width 88 height 18
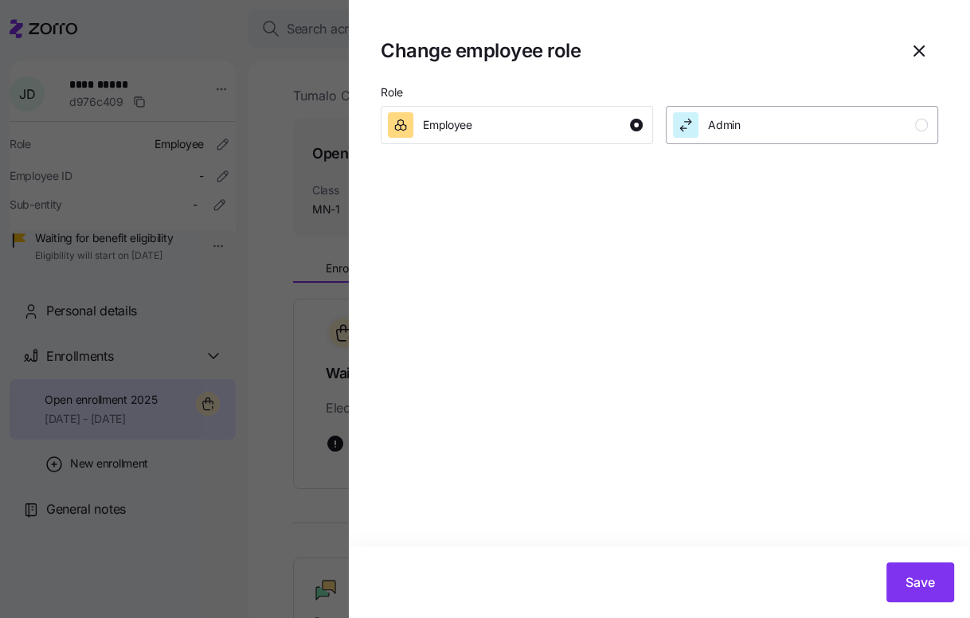
click at [729, 116] on div "Admin" at bounding box center [724, 124] width 33 height 25
click at [918, 574] on span "Save" at bounding box center [920, 582] width 29 height 19
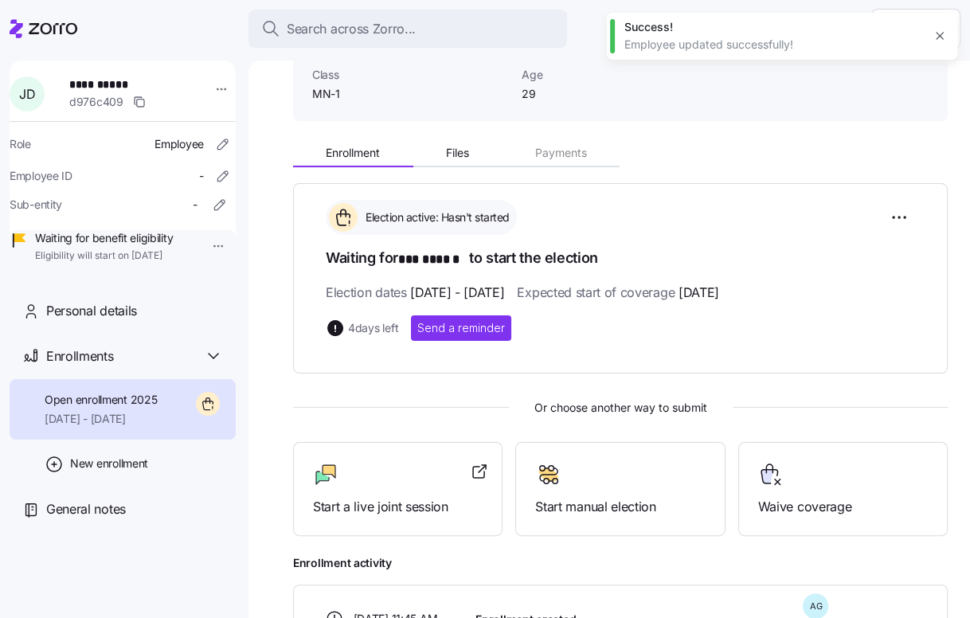
scroll to position [242, 0]
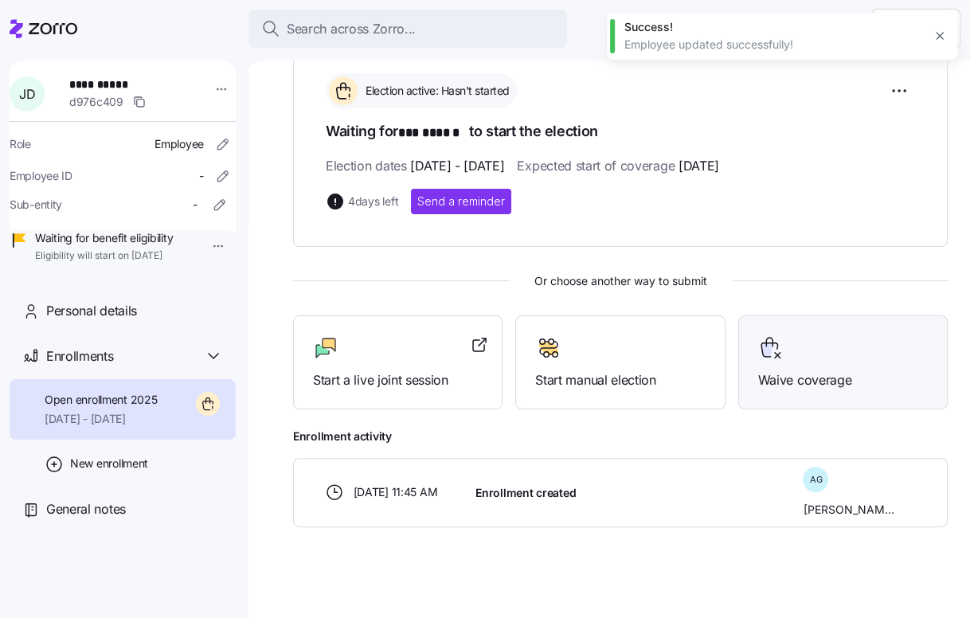
click at [762, 370] on span "Waive coverage" at bounding box center [843, 380] width 170 height 20
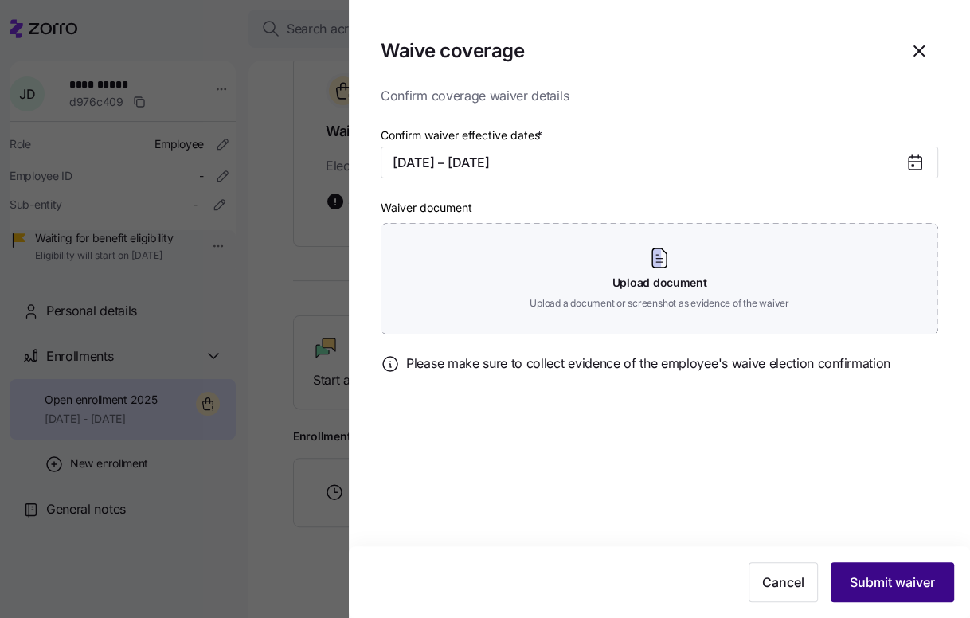
click at [900, 587] on span "Submit waiver" at bounding box center [892, 582] width 85 height 19
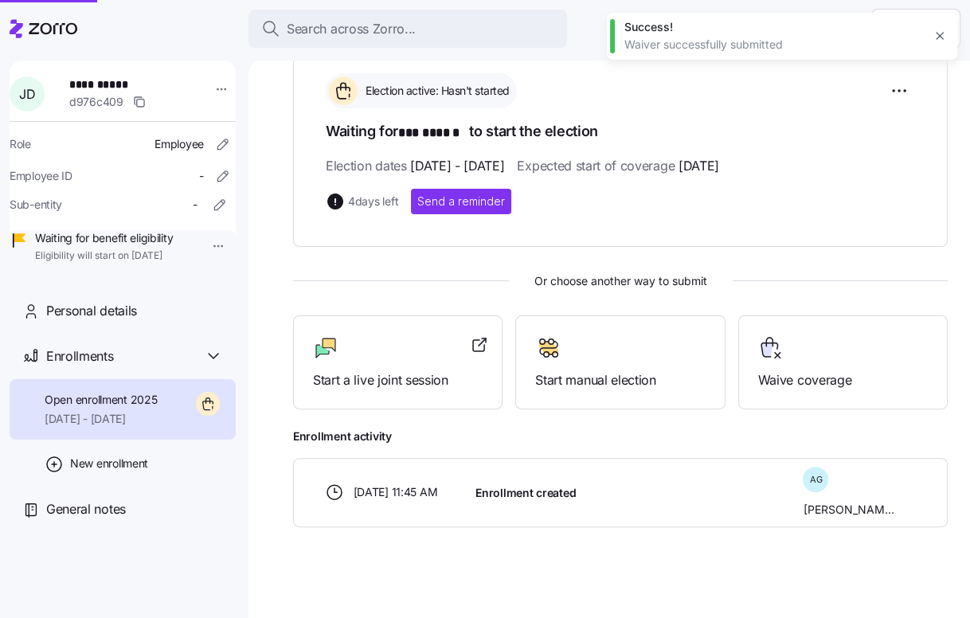
scroll to position [120, 0]
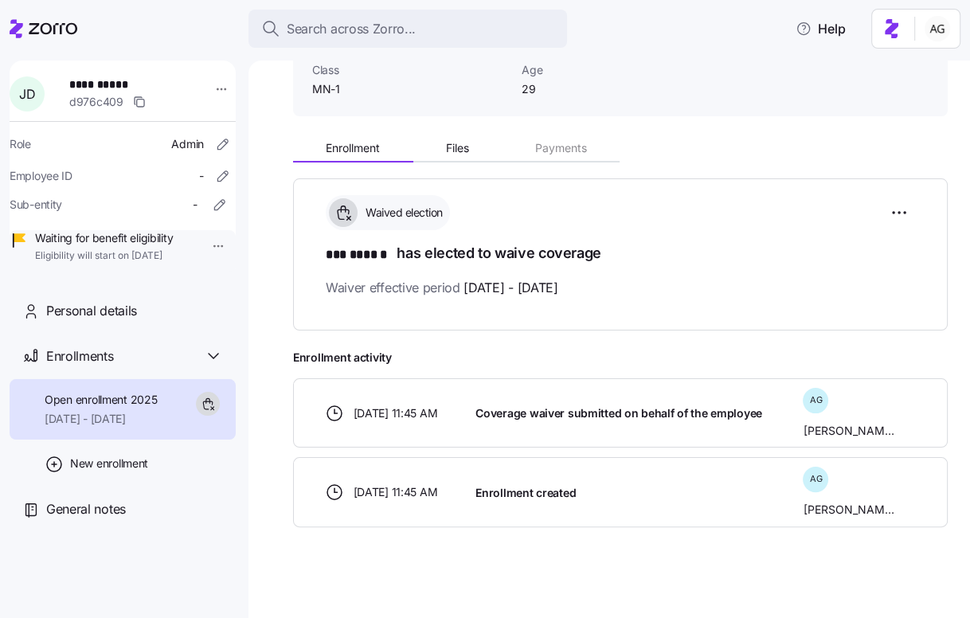
click at [63, 25] on icon at bounding box center [44, 28] width 68 height 19
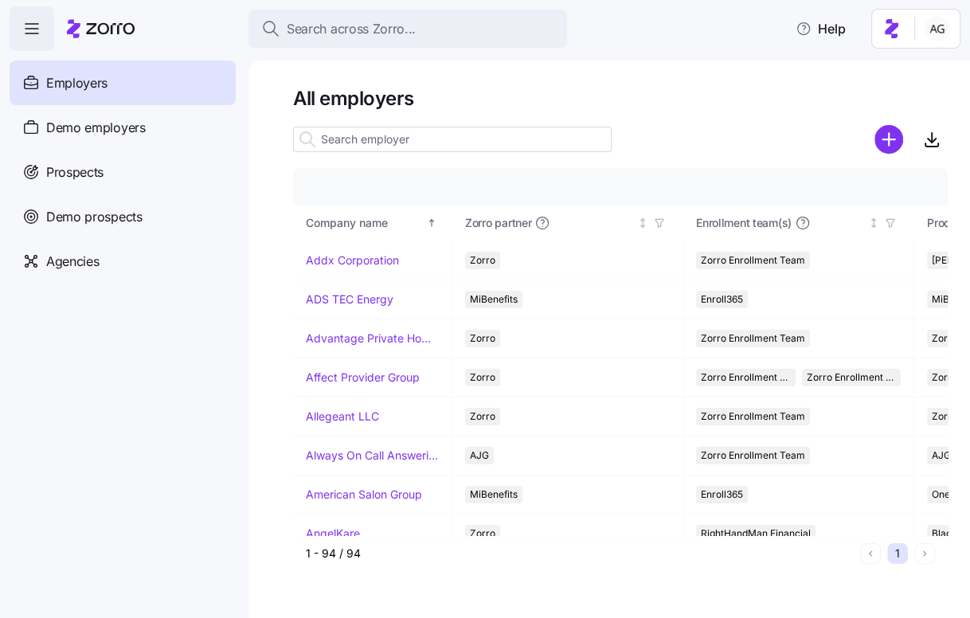
click at [358, 128] on input at bounding box center [452, 139] width 319 height 25
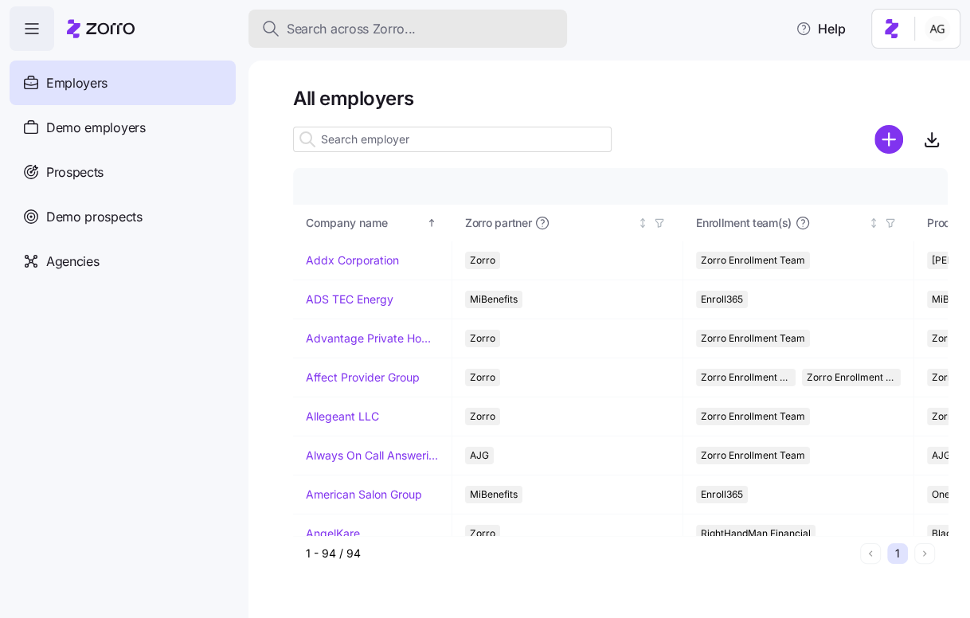
click at [351, 26] on span "Search across Zorro..." at bounding box center [351, 29] width 129 height 20
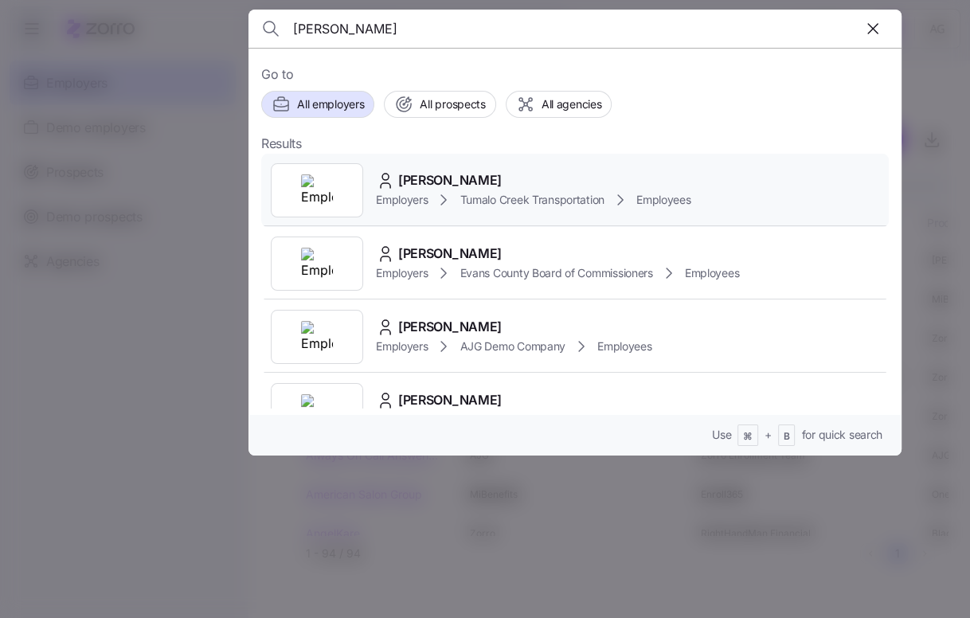
type input "[PERSON_NAME]"
click at [406, 176] on span "[PERSON_NAME]" at bounding box center [450, 180] width 104 height 20
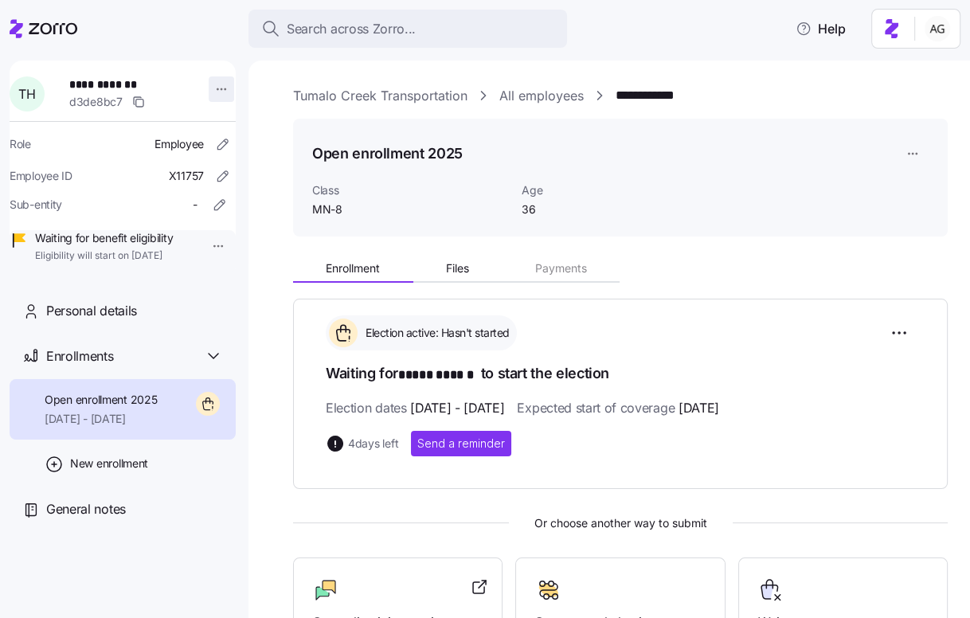
click at [212, 91] on html "**********" at bounding box center [485, 304] width 970 height 609
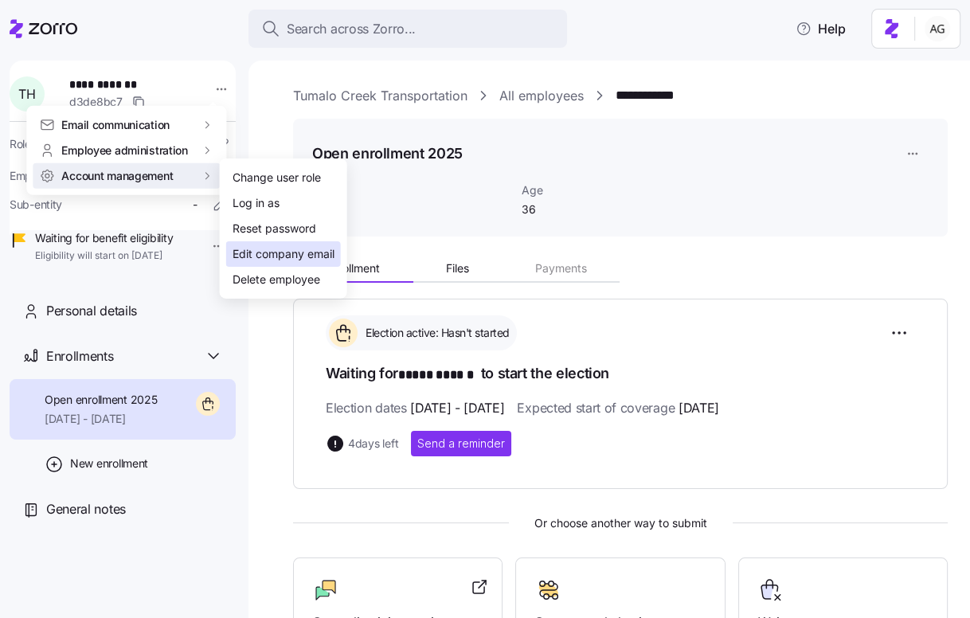
click at [264, 252] on div "Edit company email" at bounding box center [284, 254] width 102 height 18
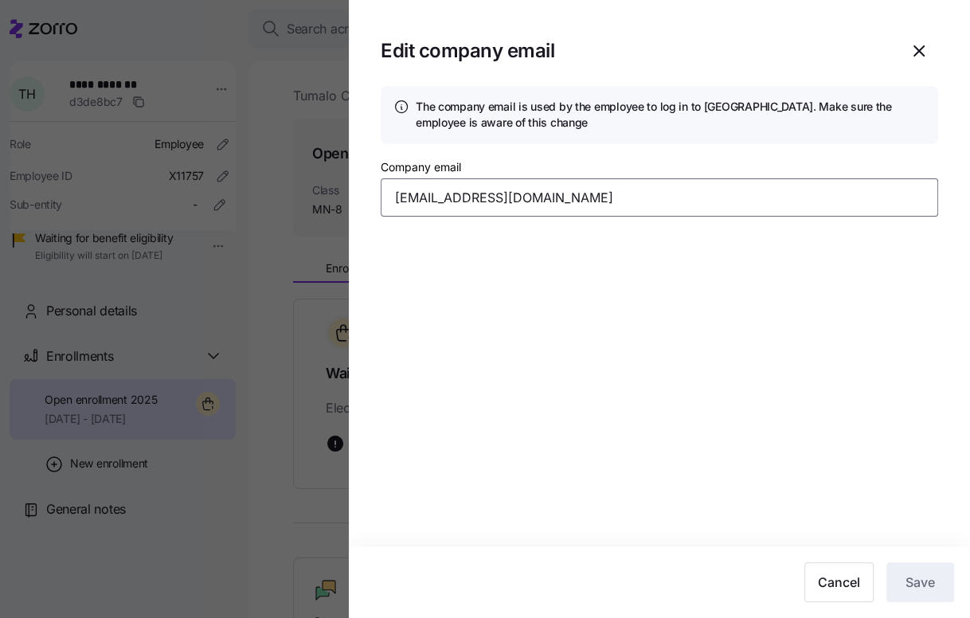
drag, startPoint x: 558, startPoint y: 199, endPoint x: 380, endPoint y: 202, distance: 178.5
click at [380, 202] on section "Edit company email The company email is used by the employee to log in to Zorro…" at bounding box center [659, 309] width 621 height 618
click at [922, 49] on icon "button" at bounding box center [919, 50] width 19 height 19
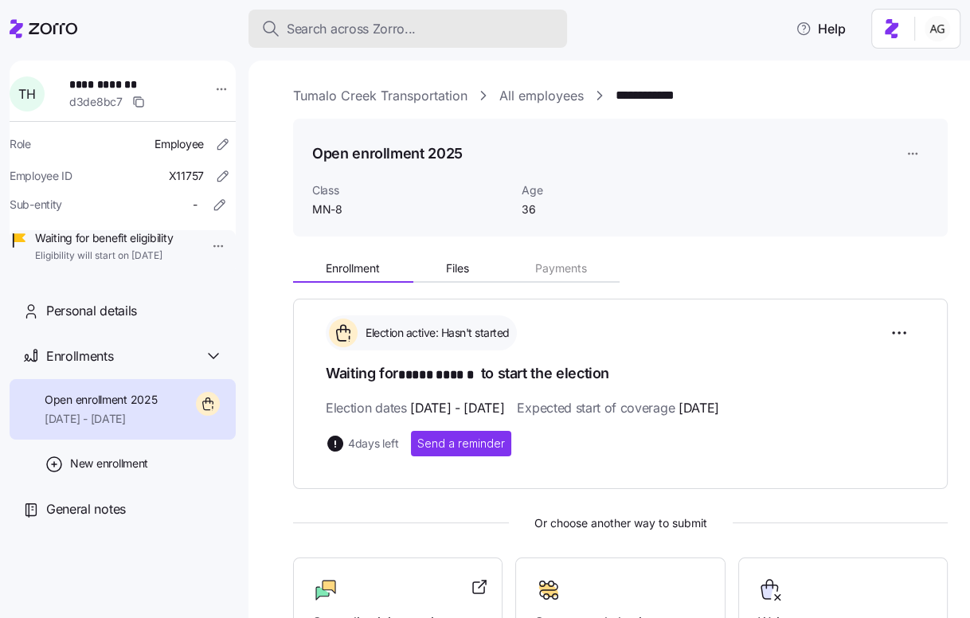
click at [491, 12] on button "Search across Zorro..." at bounding box center [408, 29] width 319 height 38
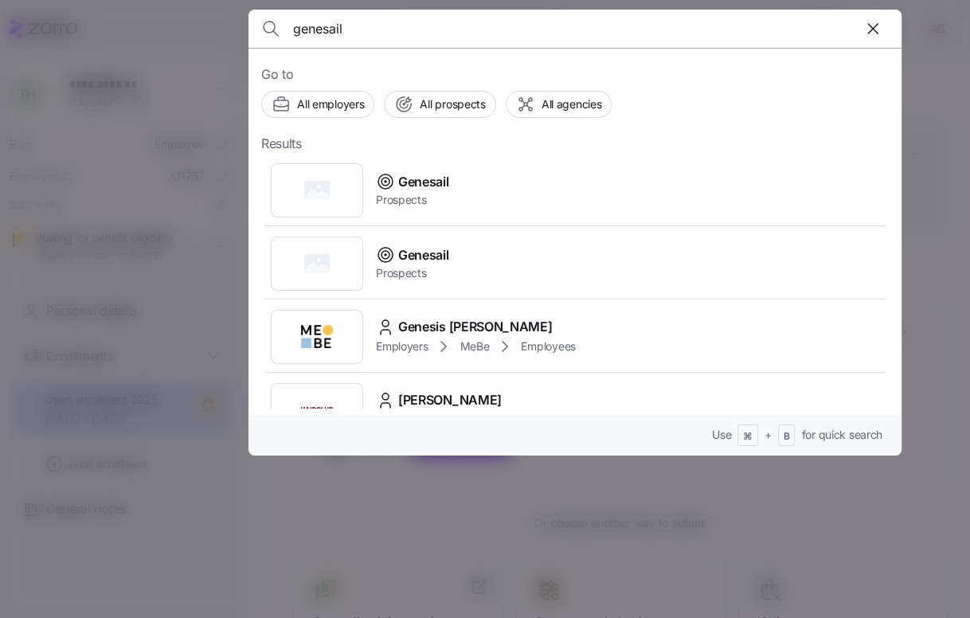
type input "genesail"
click at [215, 105] on div at bounding box center [485, 309] width 970 height 618
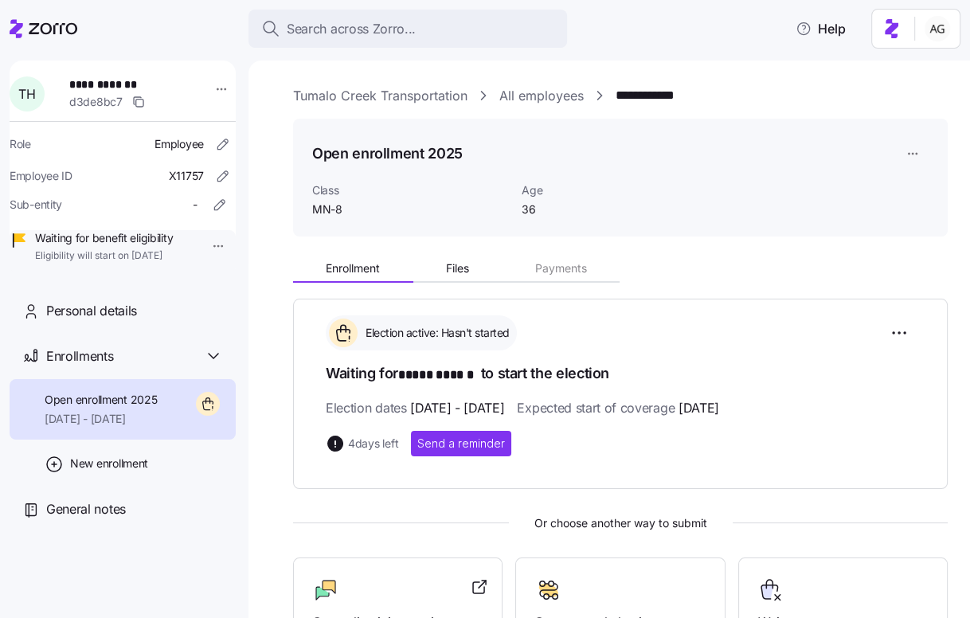
click at [69, 24] on icon at bounding box center [53, 28] width 49 height 11
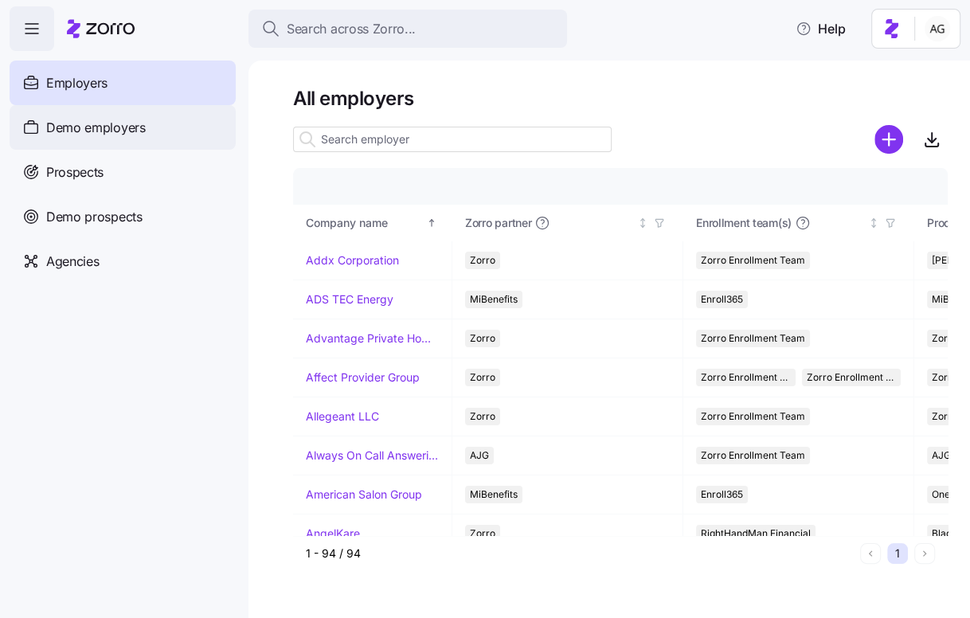
click at [76, 142] on div "Demo employers" at bounding box center [123, 127] width 226 height 45
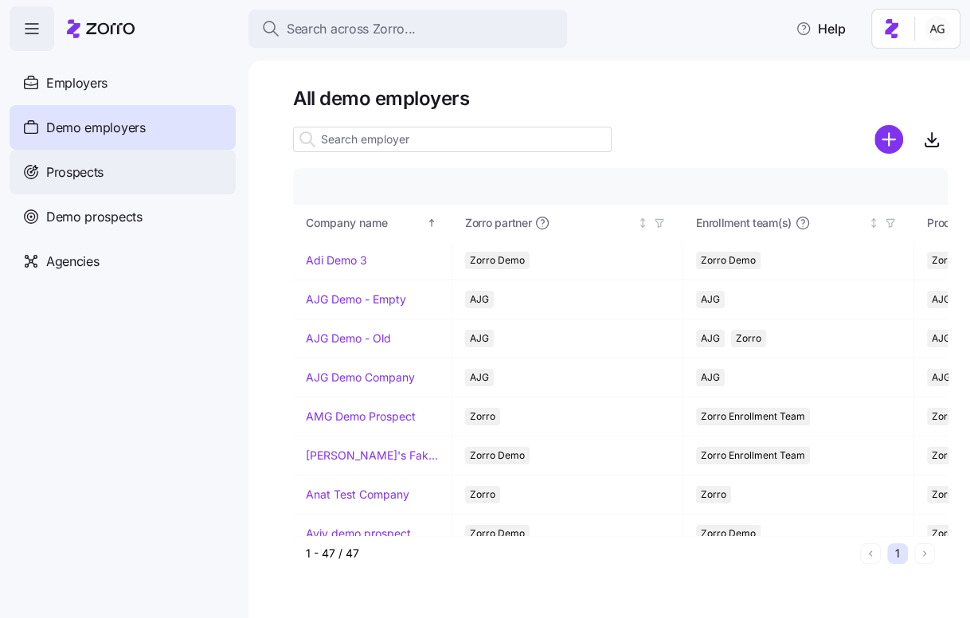
click at [80, 175] on span "Prospects" at bounding box center [74, 172] width 57 height 20
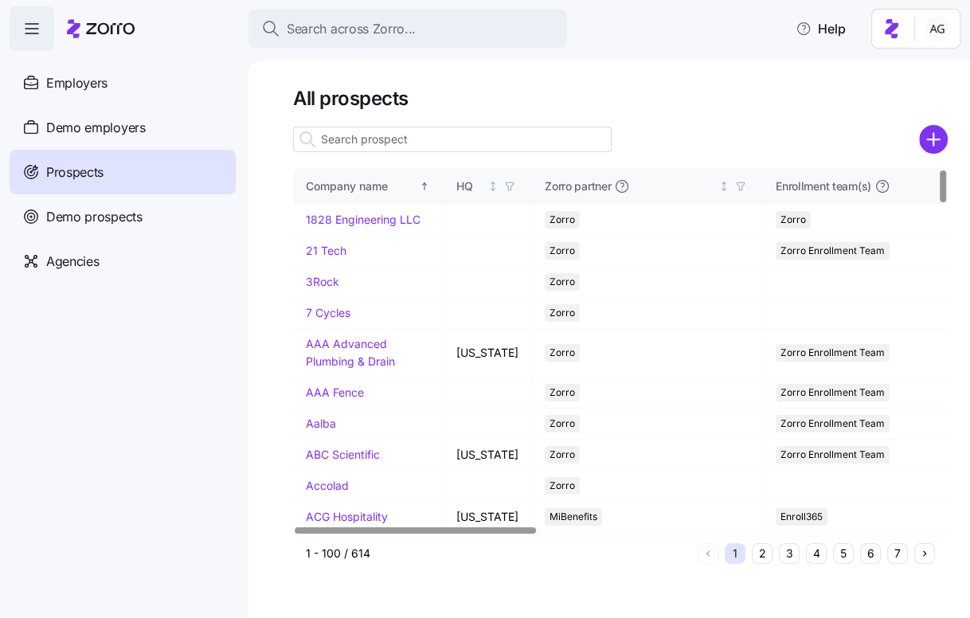
click at [359, 134] on input at bounding box center [452, 139] width 319 height 25
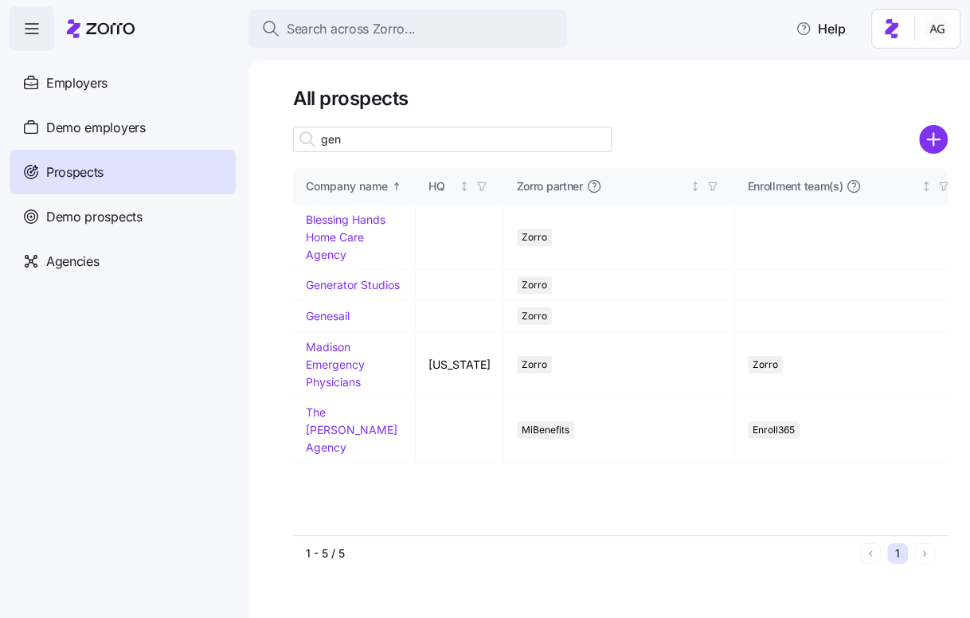
click at [280, 315] on div "All prospects gen Company name HQ Zorro partner Enrollment team(s) Producer age…" at bounding box center [610, 340] width 722 height 558
click at [363, 131] on input "gen" at bounding box center [452, 139] width 319 height 25
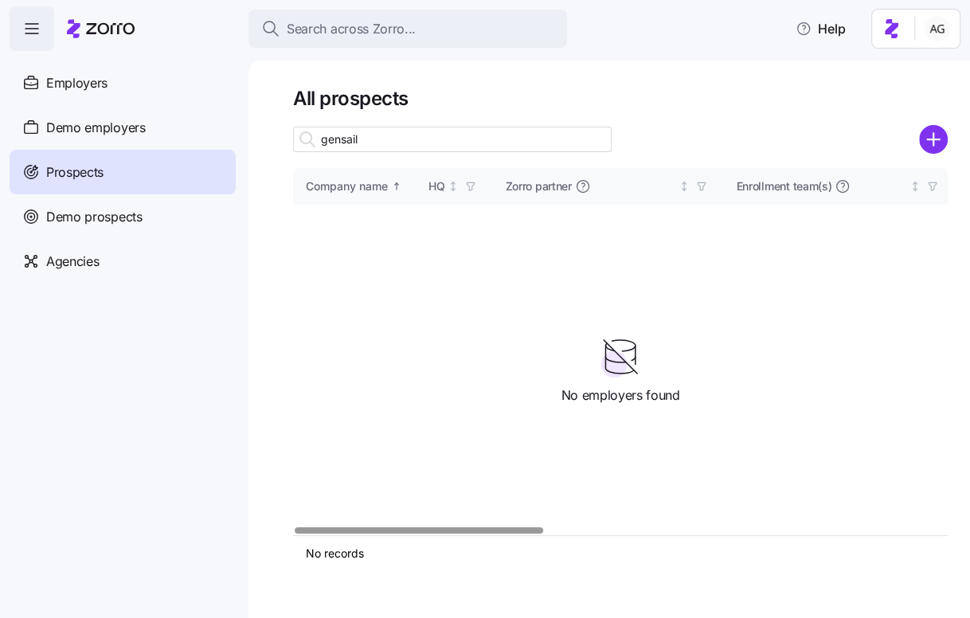
click at [355, 142] on input "gensail" at bounding box center [452, 139] width 319 height 25
click at [345, 139] on input "gensail" at bounding box center [452, 139] width 319 height 25
click at [380, 130] on input "gensail" at bounding box center [452, 139] width 319 height 25
click at [367, 141] on input "gensail" at bounding box center [452, 139] width 319 height 25
click at [365, 141] on input "gens" at bounding box center [452, 139] width 319 height 25
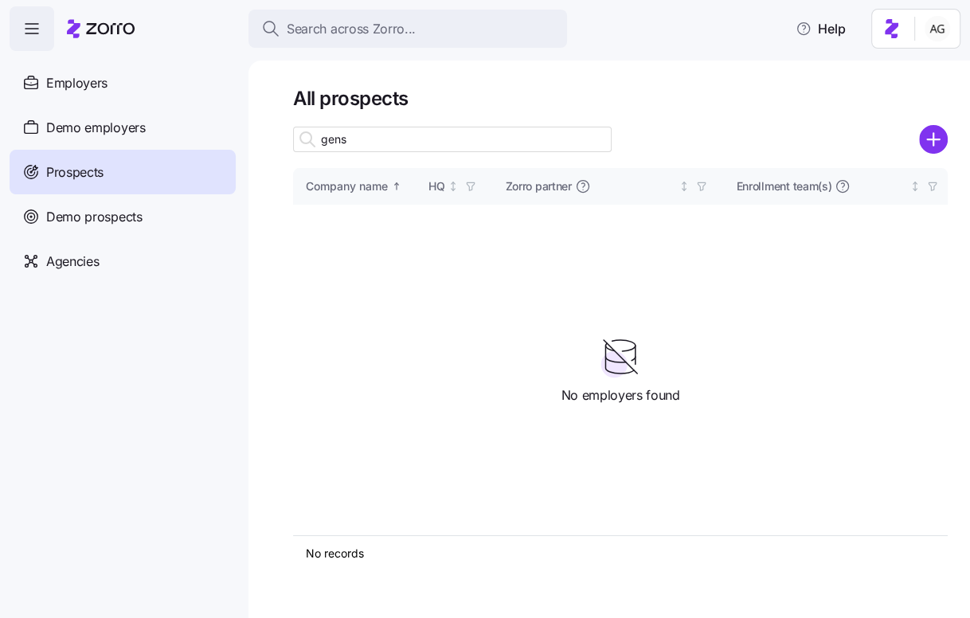
click at [334, 138] on input "gens" at bounding box center [452, 139] width 319 height 25
click at [358, 141] on input "gens" at bounding box center [452, 139] width 319 height 25
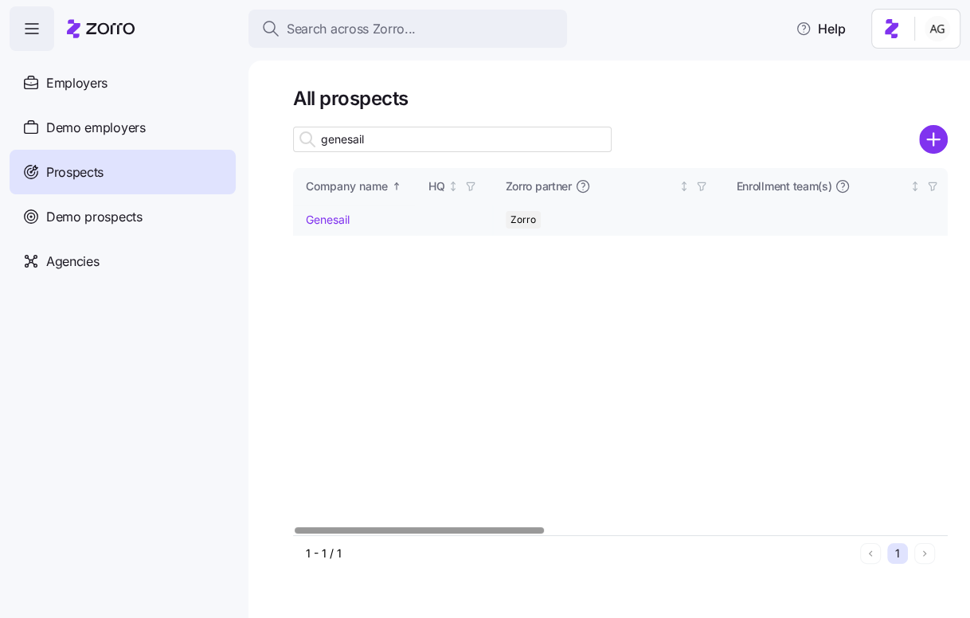
type input "genesail"
click at [328, 213] on link "Genesail" at bounding box center [328, 220] width 44 height 14
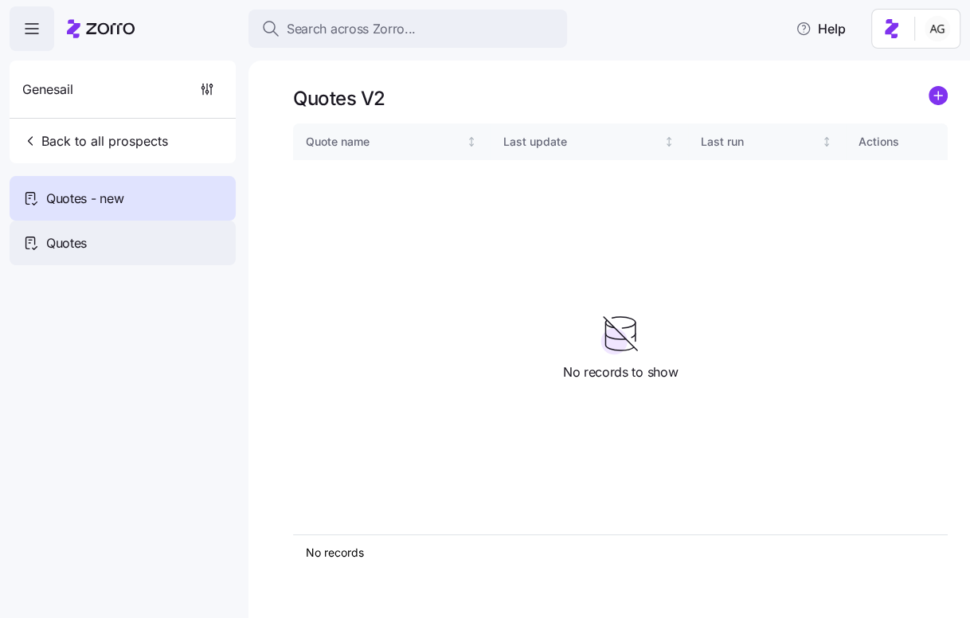
click at [123, 237] on div "Quotes" at bounding box center [123, 243] width 226 height 45
